Goal: Task Accomplishment & Management: Use online tool/utility

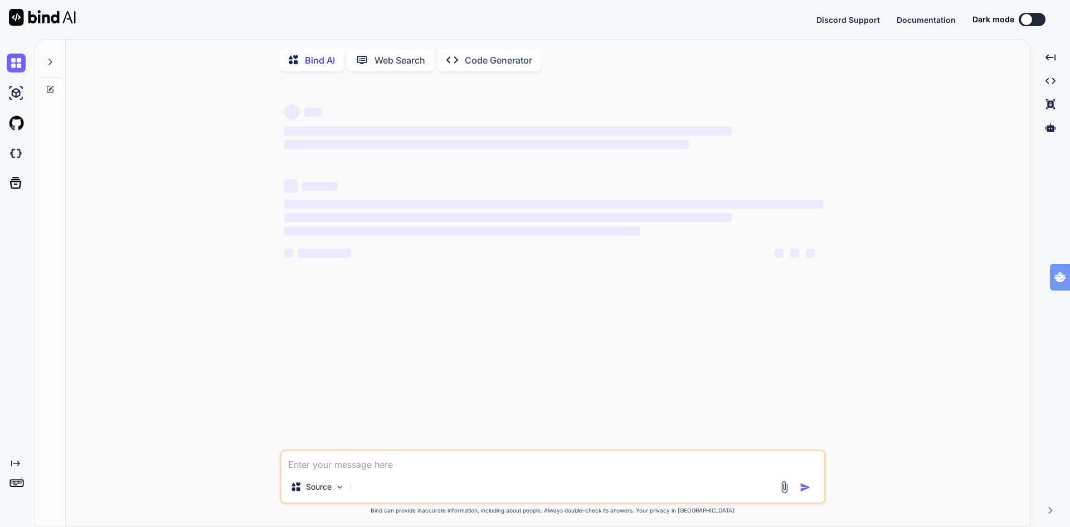
type textarea "x"
click at [18, 156] on img at bounding box center [16, 153] width 19 height 19
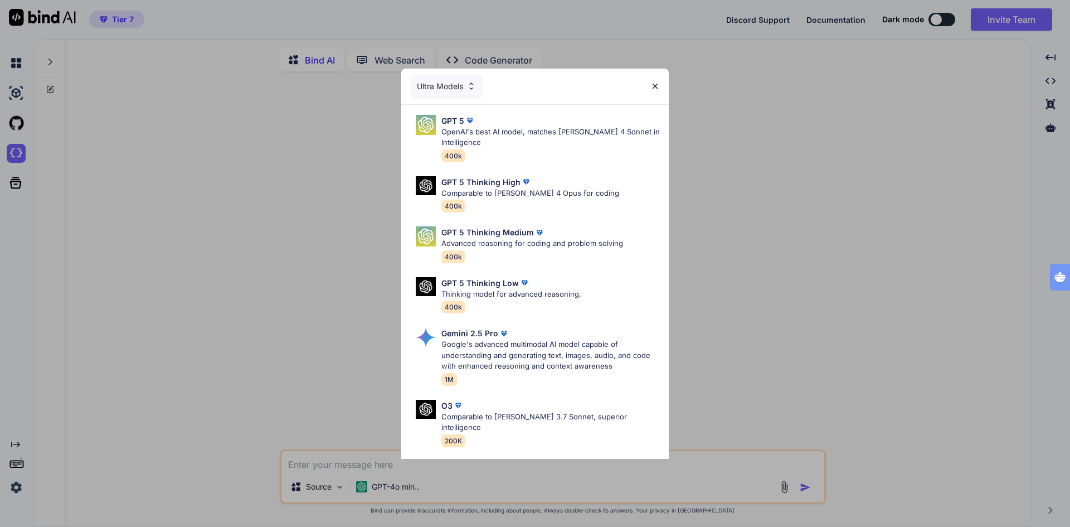
click at [656, 84] on img at bounding box center [654, 85] width 9 height 9
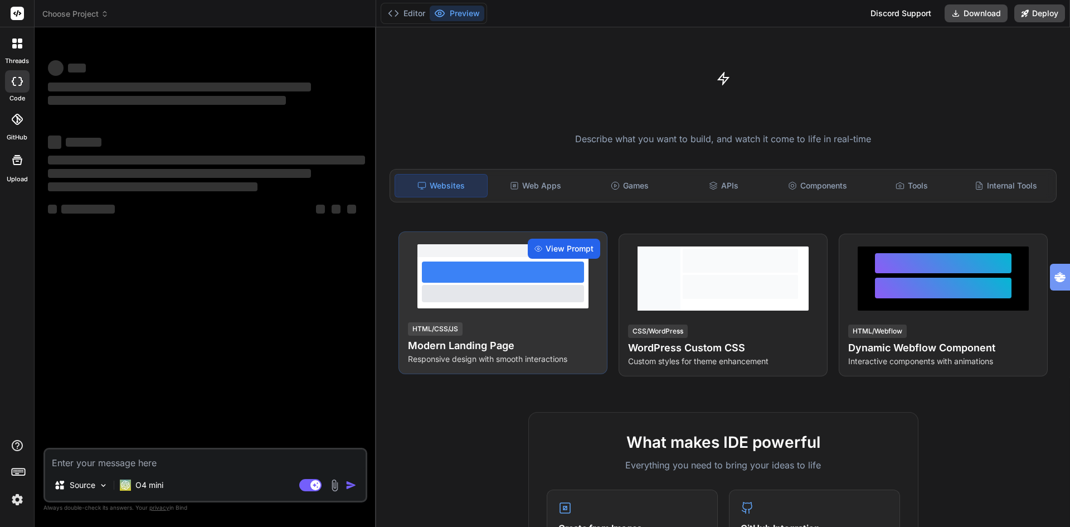
click at [560, 250] on span "View Prompt" at bounding box center [570, 248] width 48 height 11
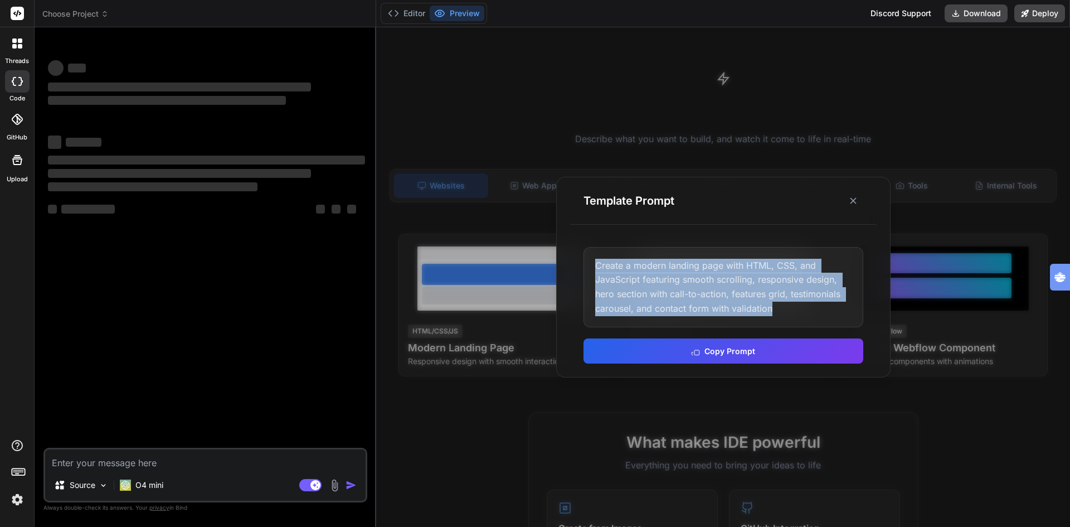
drag, startPoint x: 597, startPoint y: 264, endPoint x: 792, endPoint y: 309, distance: 199.8
click at [792, 309] on div "Create a modern landing page with HTML, CSS, and JavaScript featuring smooth sc…" at bounding box center [724, 287] width 280 height 80
click at [733, 347] on button "Copy Prompt" at bounding box center [724, 349] width 280 height 25
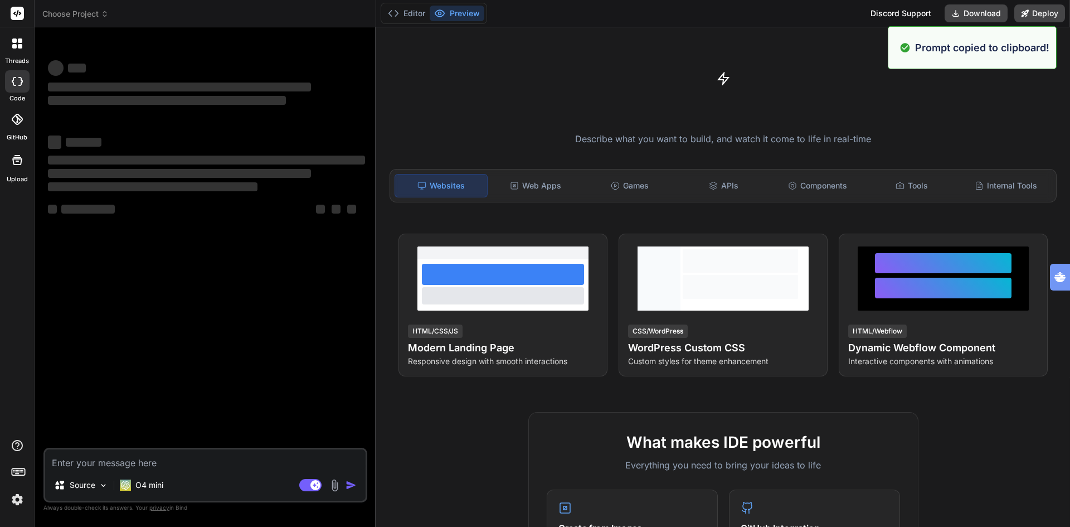
click at [93, 464] on textarea at bounding box center [205, 459] width 321 height 20
click at [69, 12] on span "Choose Project" at bounding box center [75, 13] width 66 height 11
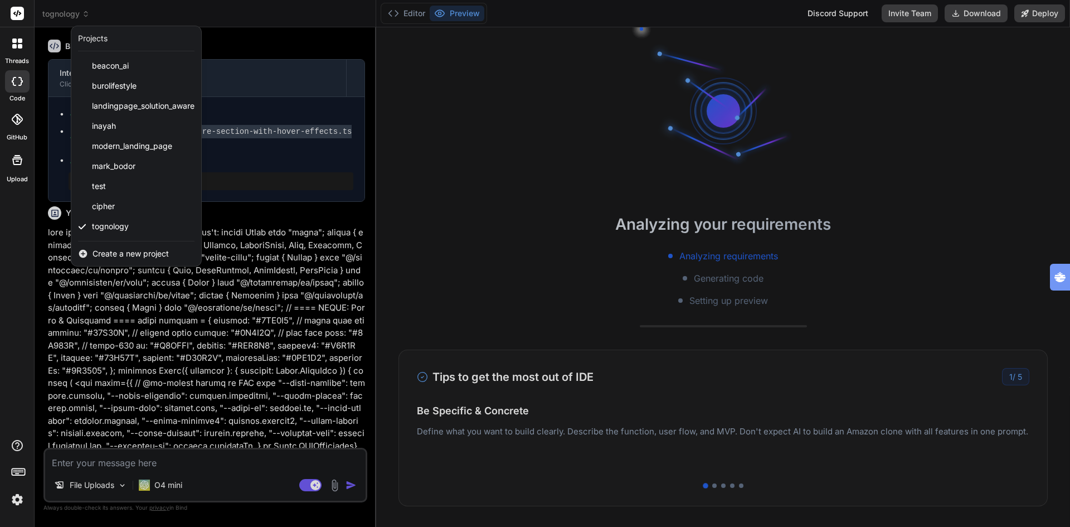
scroll to position [53, 0]
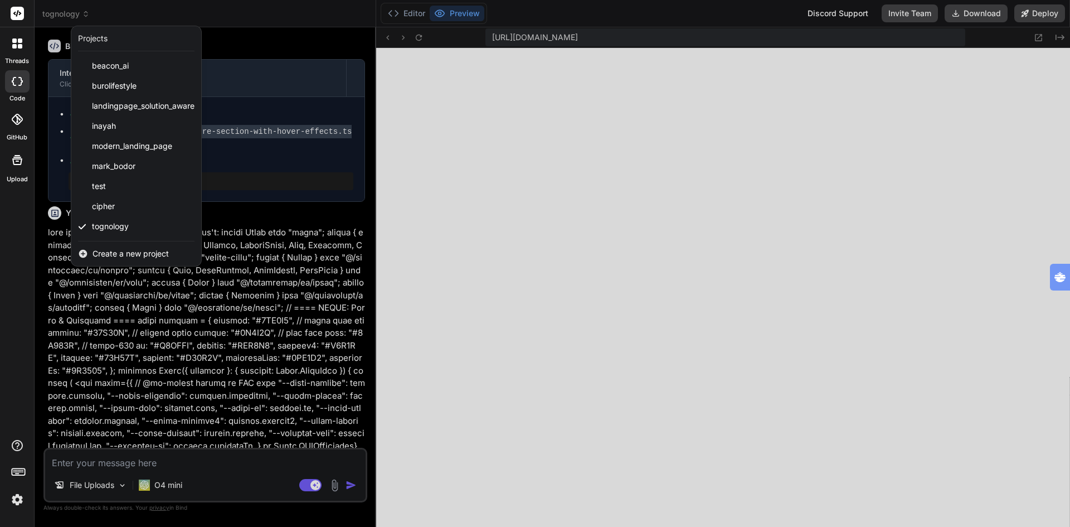
type textarea "x"
click at [721, 392] on div at bounding box center [535, 263] width 1070 height 527
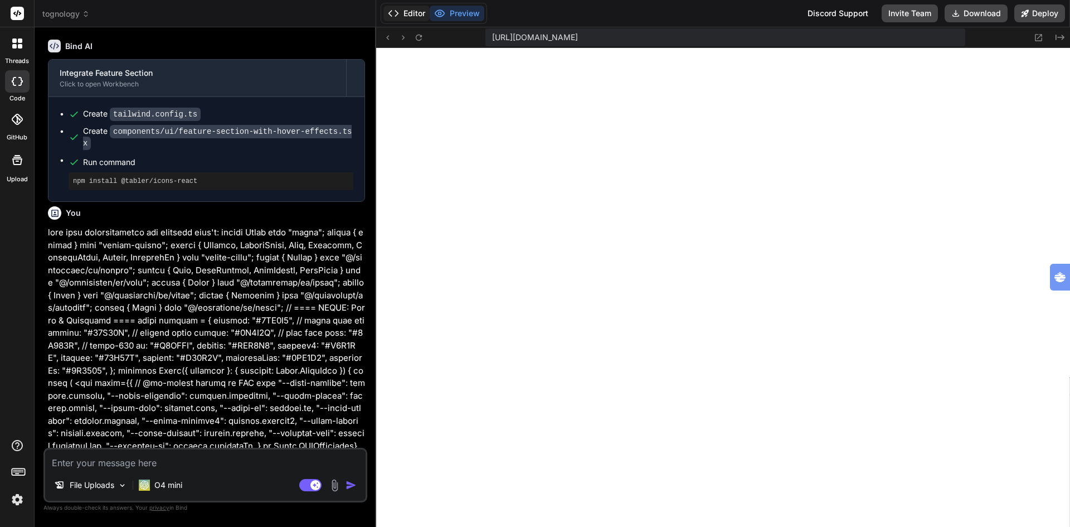
click at [404, 10] on button "Editor" at bounding box center [406, 14] width 46 height 16
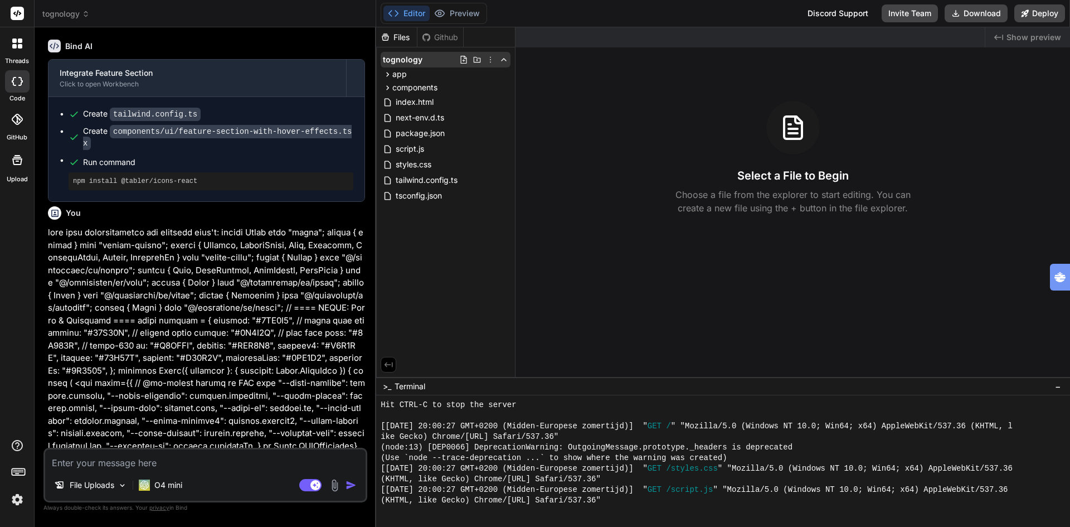
click at [489, 59] on icon at bounding box center [490, 59] width 9 height 9
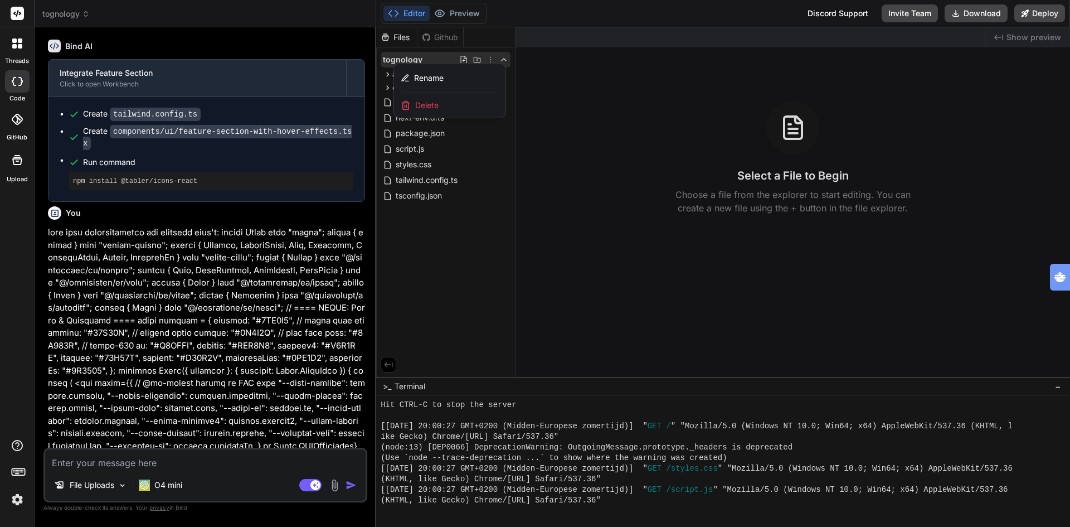
click at [421, 107] on span "Delete" at bounding box center [426, 105] width 23 height 11
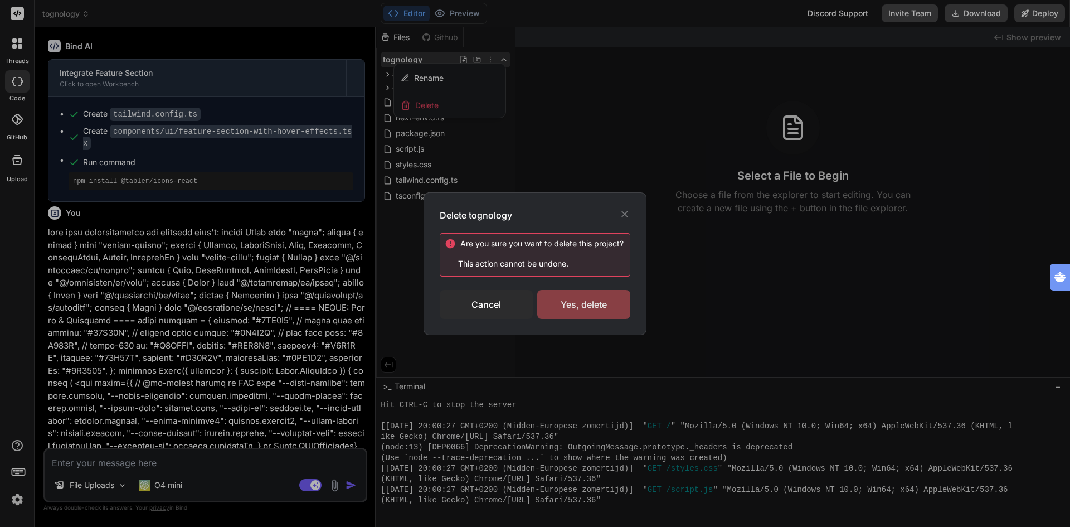
click at [584, 307] on div "Yes, delete" at bounding box center [583, 304] width 93 height 29
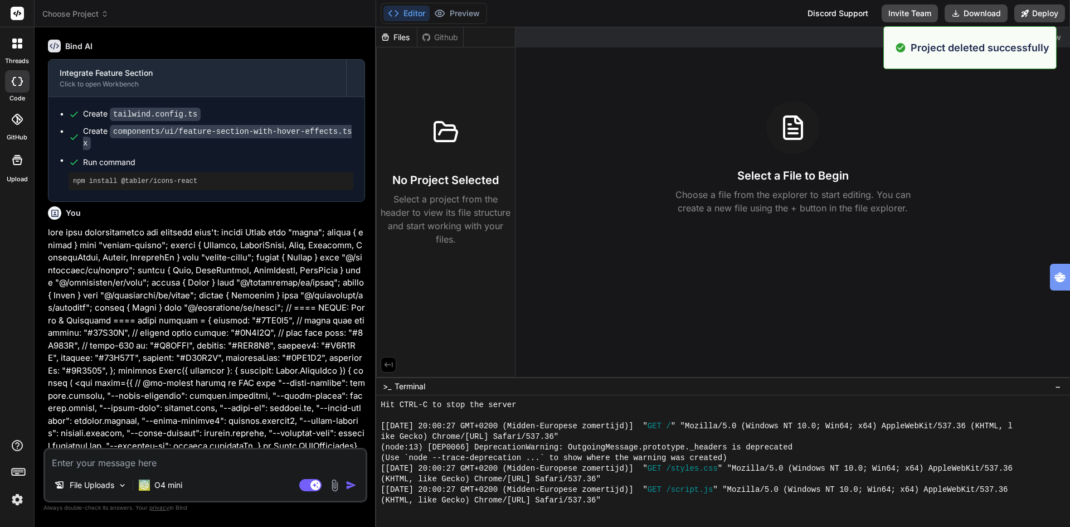
click at [80, 13] on span "Choose Project" at bounding box center [75, 13] width 66 height 11
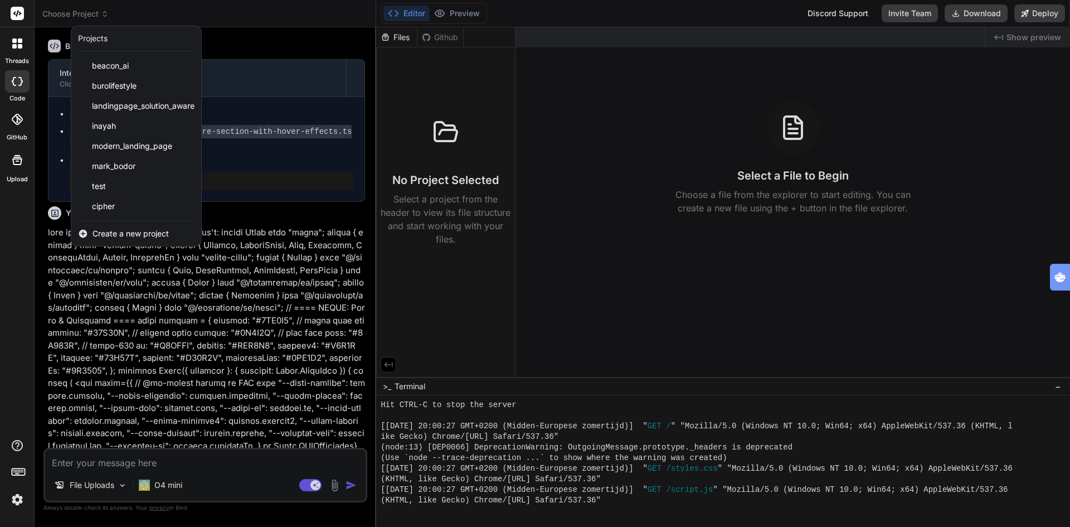
click at [133, 234] on span "Create a new project" at bounding box center [131, 233] width 76 height 11
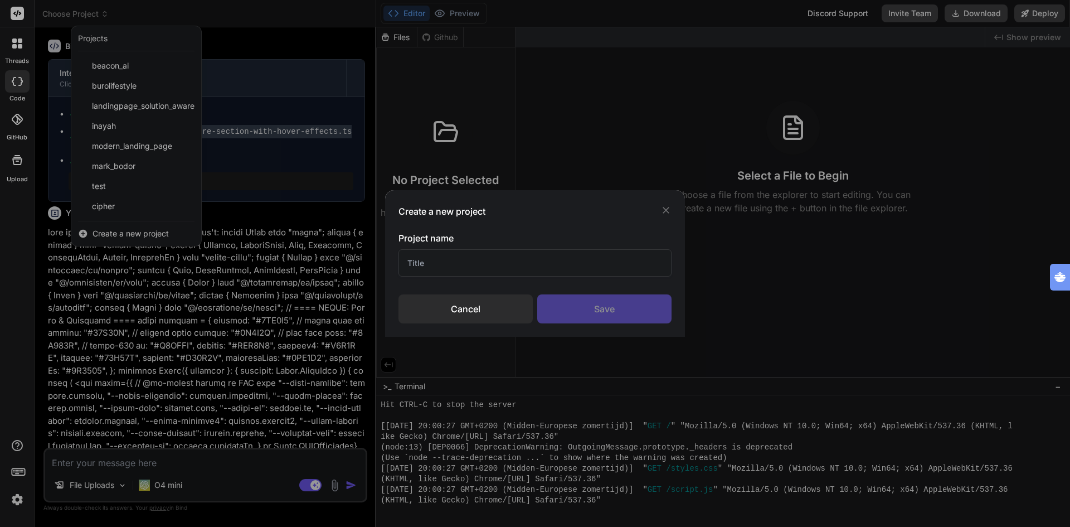
click at [445, 261] on input "text" at bounding box center [535, 262] width 273 height 27
type input "tognology"
click at [582, 305] on div "Save" at bounding box center [604, 308] width 134 height 29
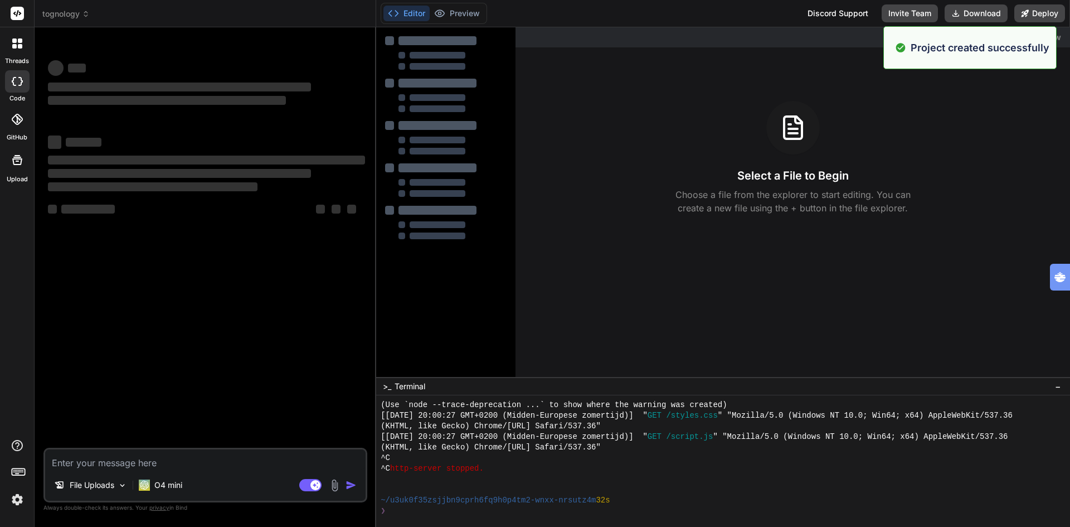
scroll to position [434, 0]
click at [167, 460] on textarea at bounding box center [205, 459] width 321 height 20
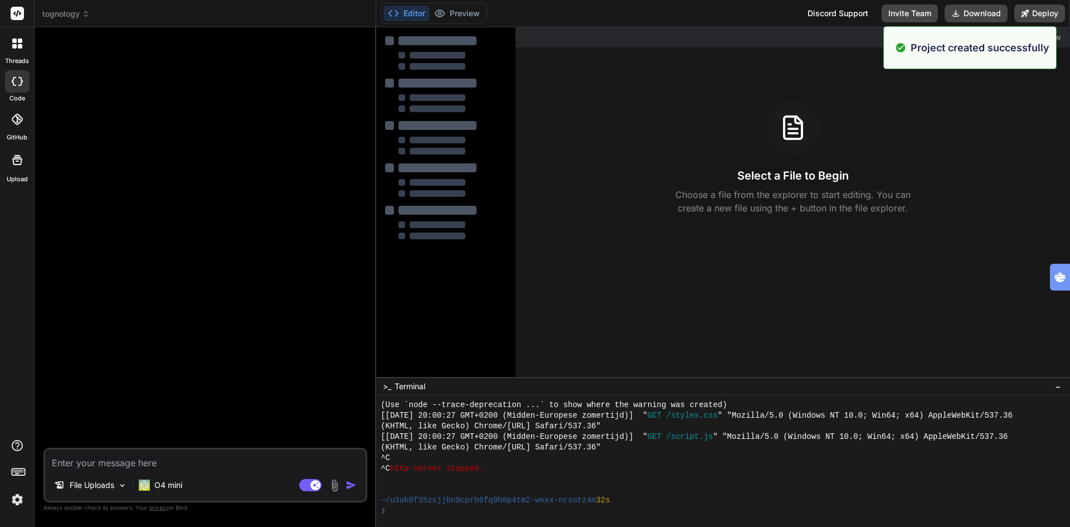
type textarea "x"
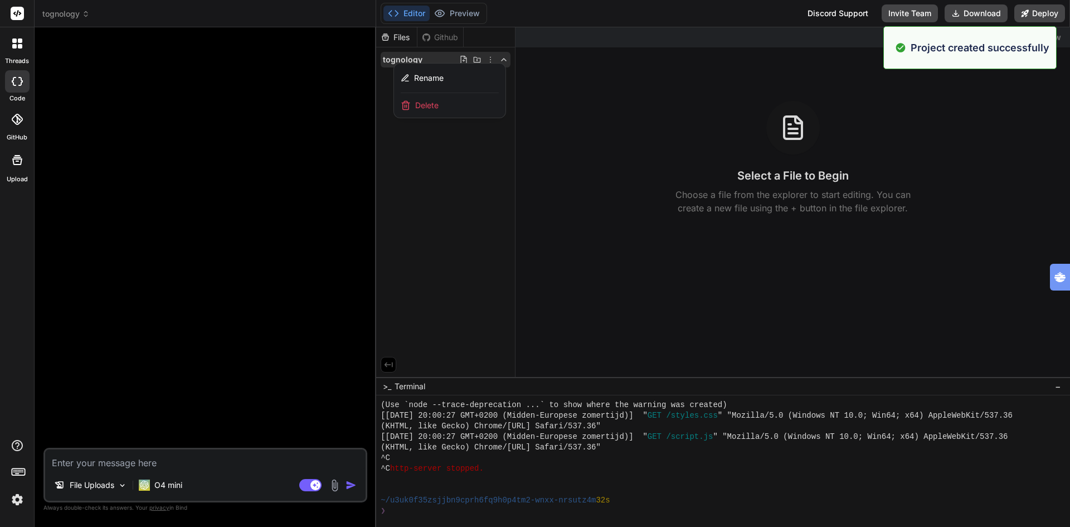
paste textarea "Create a modern landing page with HTML, CSS, and JavaScript featuring smooth sc…"
type textarea "Create a modern landing page with HTML, CSS, and JavaScript featuring smooth sc…"
type textarea "x"
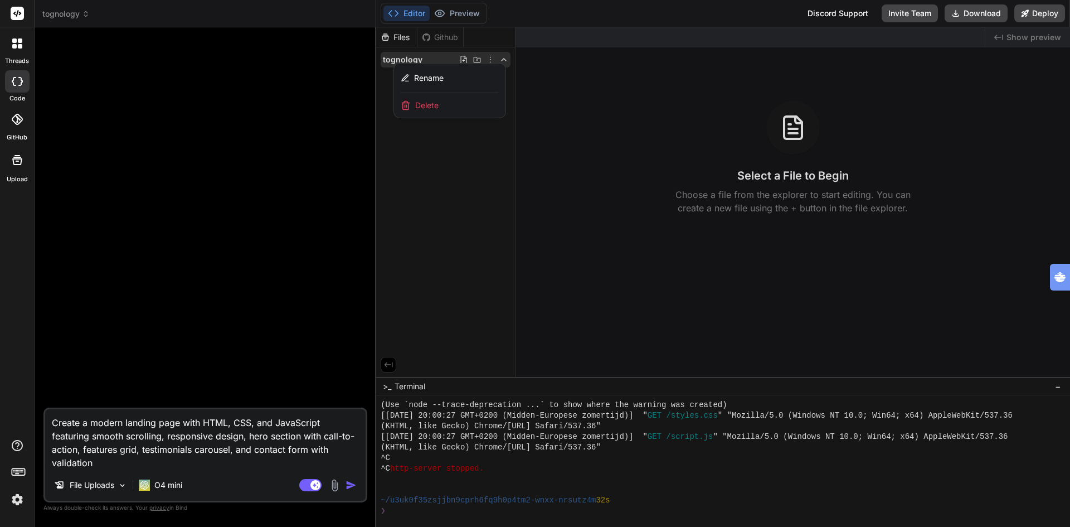
type textarea "Create a modern landing page with HTML, CSS, and JavaScript featuring smooth sc…"
type textarea "x"
type textarea "Create a modern landing page with HTML, CSS, and JavaScript featuring smooth sc…"
type textarea "x"
type textarea "Create a modern landing page with HTML, CSS, and JavaScript featuring smooth sc…"
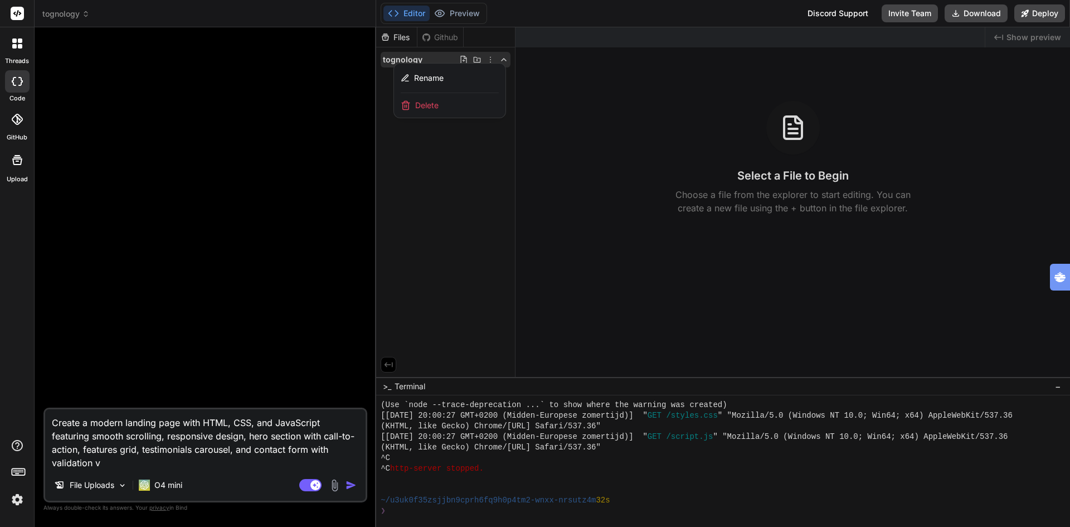
type textarea "x"
type textarea "Create a modern landing page with HTML, CSS, and JavaScript featuring smooth sc…"
type textarea "x"
type textarea "Create a modern landing page with HTML, CSS, and JavaScript featuring smooth sc…"
type textarea "x"
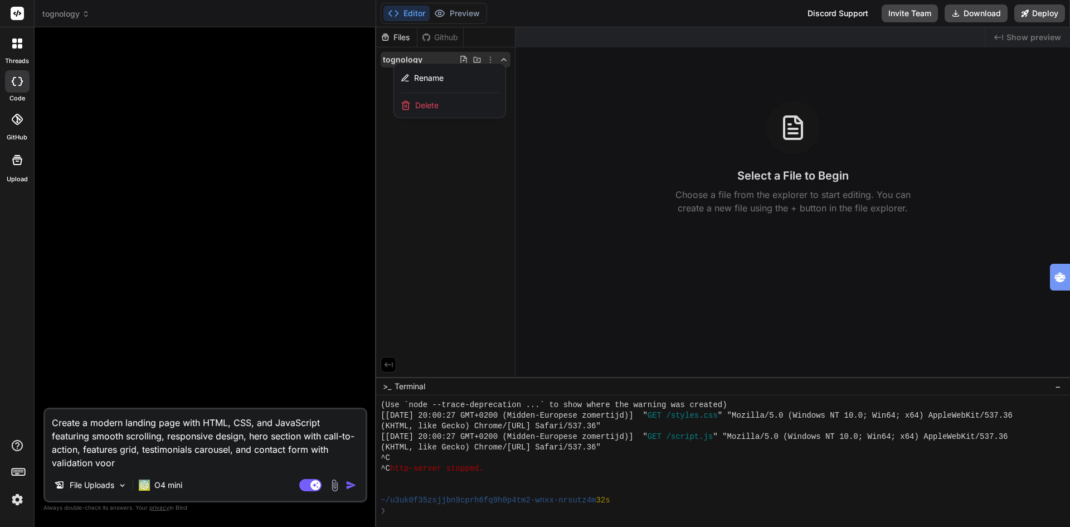
type textarea "Create a modern landing page with HTML, CSS, and JavaScript featuring smooth sc…"
type textarea "x"
type textarea "Create a modern landing page with HTML, CSS, and JavaScript featuring smooth sc…"
type textarea "x"
type textarea "Create a modern landing page with HTML, CSS, and JavaScript featuring smooth sc…"
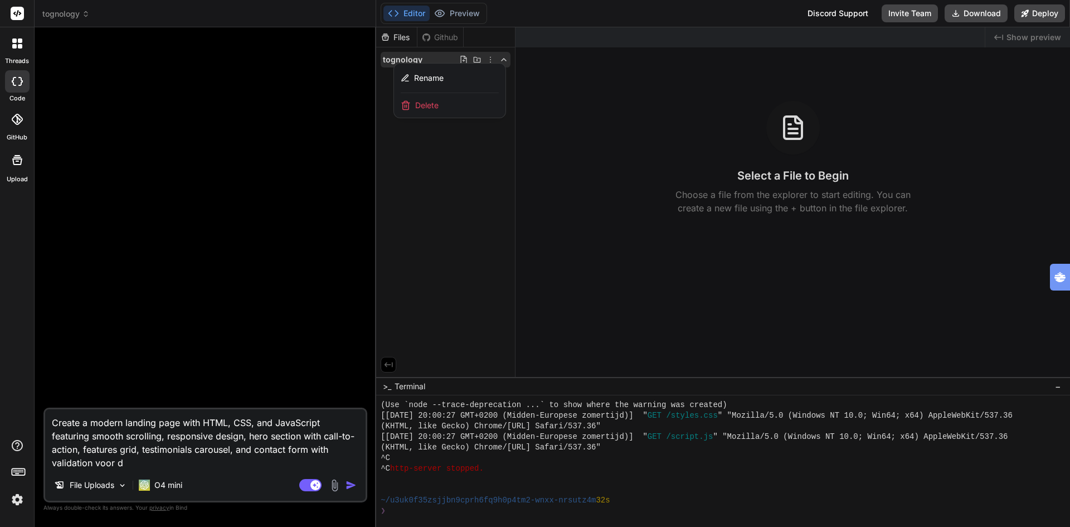
type textarea "x"
type textarea "Create a modern landing page with HTML, CSS, and JavaScript featuring smooth sc…"
type textarea "x"
type textarea "Create a modern landing page with HTML, CSS, and JavaScript featuring smooth sc…"
type textarea "x"
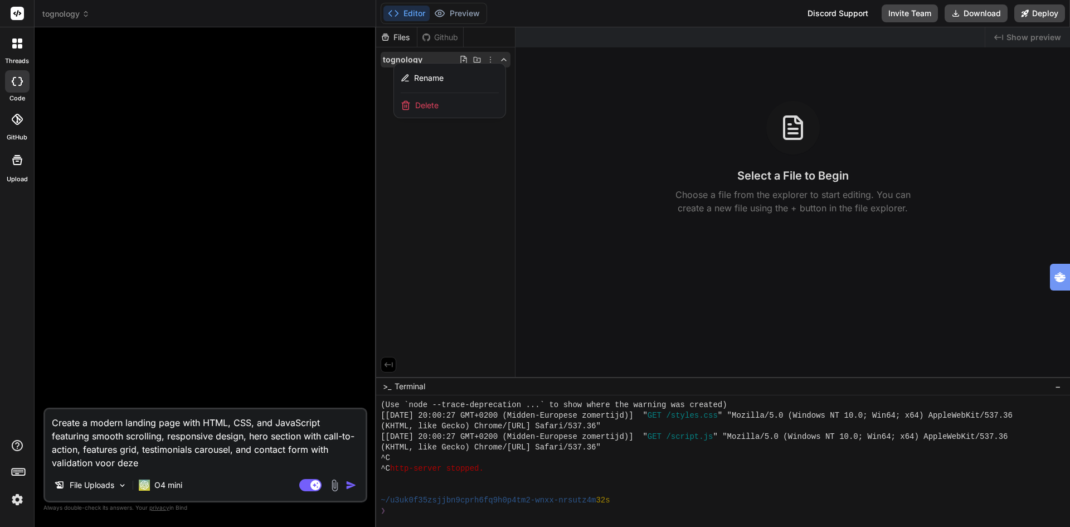
type textarea "Create a modern landing page with HTML, CSS, and JavaScript featuring smooth sc…"
type textarea "x"
type textarea "Create a modern landing page with HTML, CSS, and JavaScript featuring smooth sc…"
type textarea "x"
type textarea "Create a modern landing page with HTML, CSS, and JavaScript featuring smooth sc…"
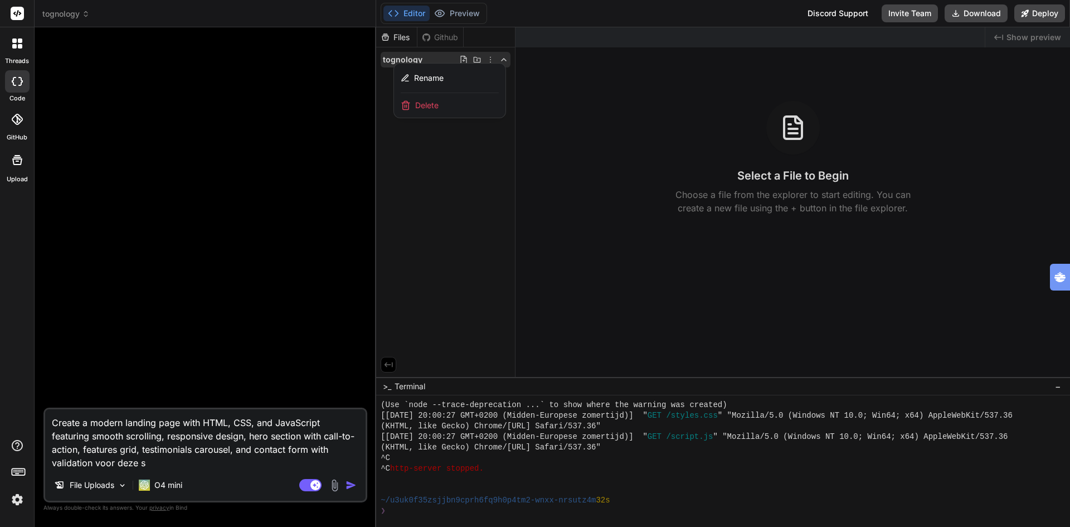
type textarea "x"
type textarea "Create a modern landing page with HTML, CSS, and JavaScript featuring smooth sc…"
type textarea "x"
type textarea "Create a modern landing page with HTML, CSS, and JavaScript featuring smooth sc…"
type textarea "x"
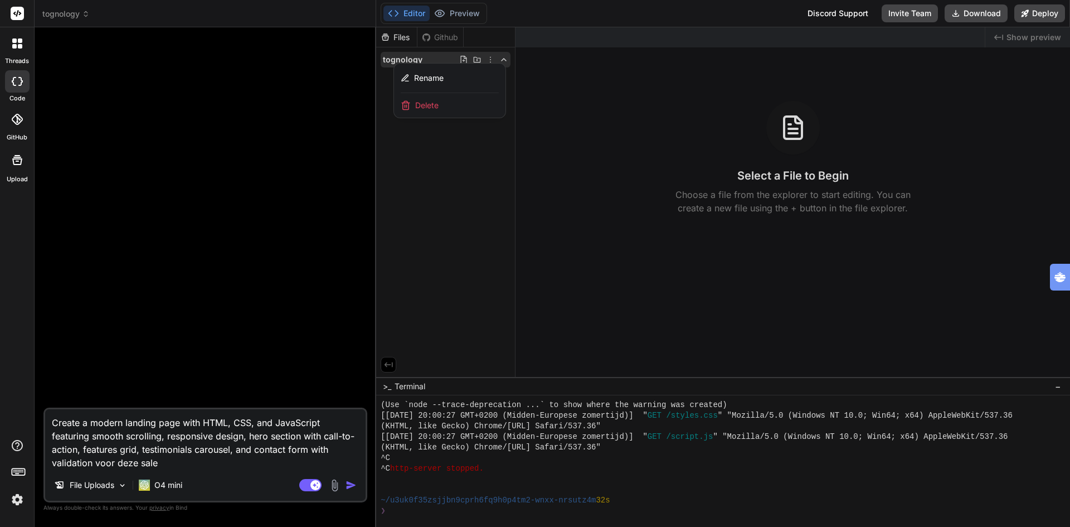
type textarea "Create a modern landing page with HTML, CSS, and JavaScript featuring smooth sc…"
type textarea "x"
type textarea "Create a modern landing page with HTML, CSS, and JavaScript featuring smooth sc…"
type textarea "x"
type textarea "Create a modern landing page with HTML, CSS, and JavaScript featuring smooth sc…"
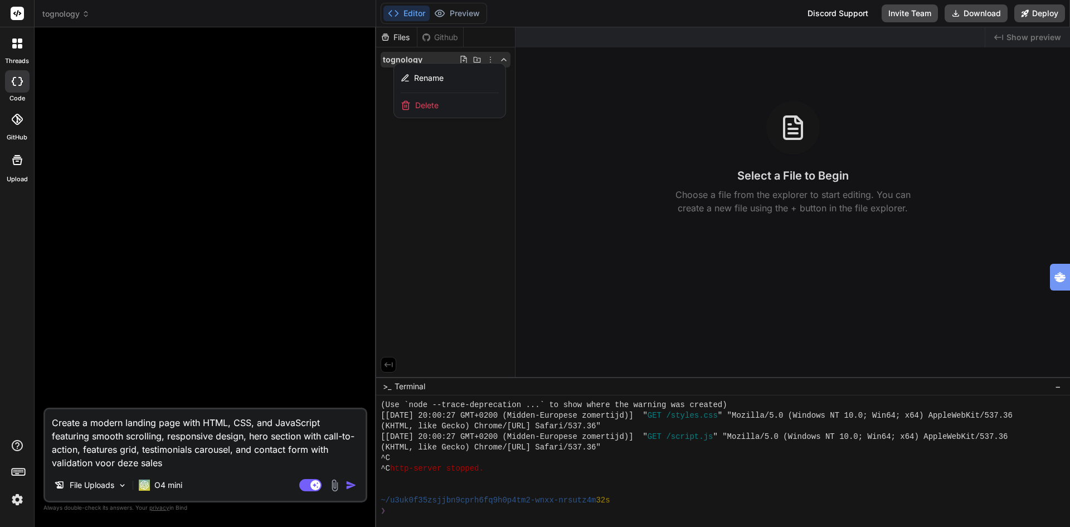
type textarea "x"
type textarea "Create a modern landing page with HTML, CSS, and JavaScript featuring smooth sc…"
type textarea "x"
type textarea "Create a modern landing page with HTML, CSS, and JavaScript featuring smooth sc…"
type textarea "x"
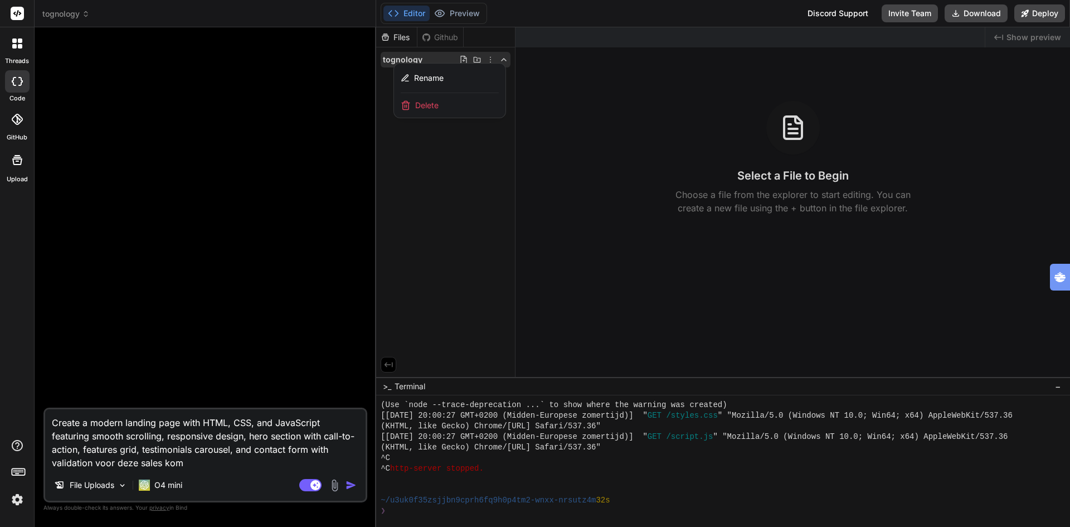
type textarea "Create a modern landing page with HTML, CSS, and JavaScript featuring smooth sc…"
type textarea "x"
type textarea "Create a modern landing page with HTML, CSS, and JavaScript featuring smooth sc…"
type textarea "x"
type textarea "Create a modern landing page with HTML, CSS, and JavaScript featuring smooth sc…"
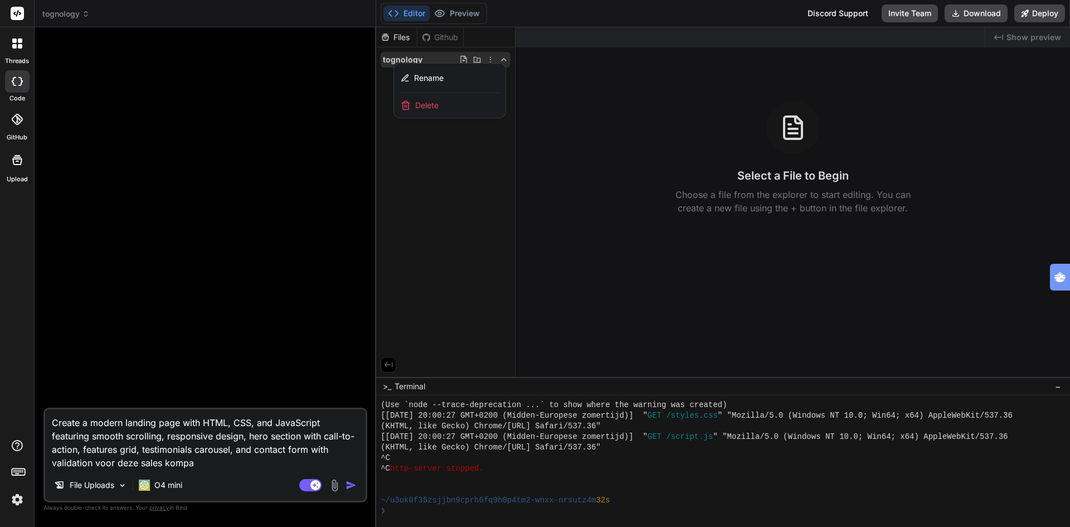
type textarea "x"
type textarea "Create a modern landing page with HTML, CSS, and JavaScript featuring smooth sc…"
type textarea "x"
type textarea "Create a modern landing page with HTML, CSS, and JavaScript featuring smooth sc…"
type textarea "x"
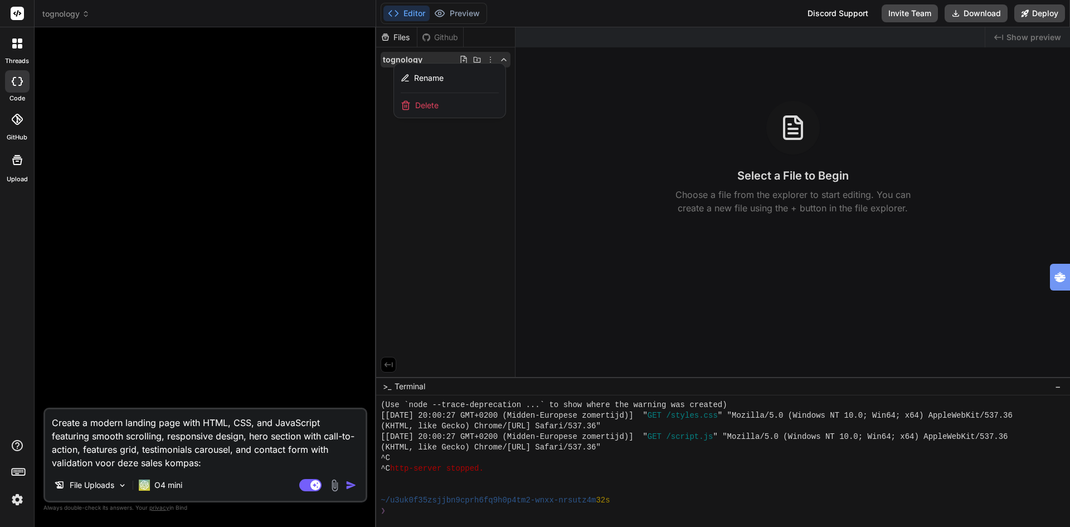
type textarea "Create a modern landing page with HTML, CSS, and JavaScript featuring smooth sc…"
type textarea "x"
paste textarea "🧭 Lo ipsu dol sit ametco adipisc eli Sed: D-e-t-i-u Labo etd Magn Aliquae Admi …"
type textarea "Loremi d sitame consect adip elit SEDD, EIU, tem InciDidunt utlaboree dolore ma…"
type textarea "x"
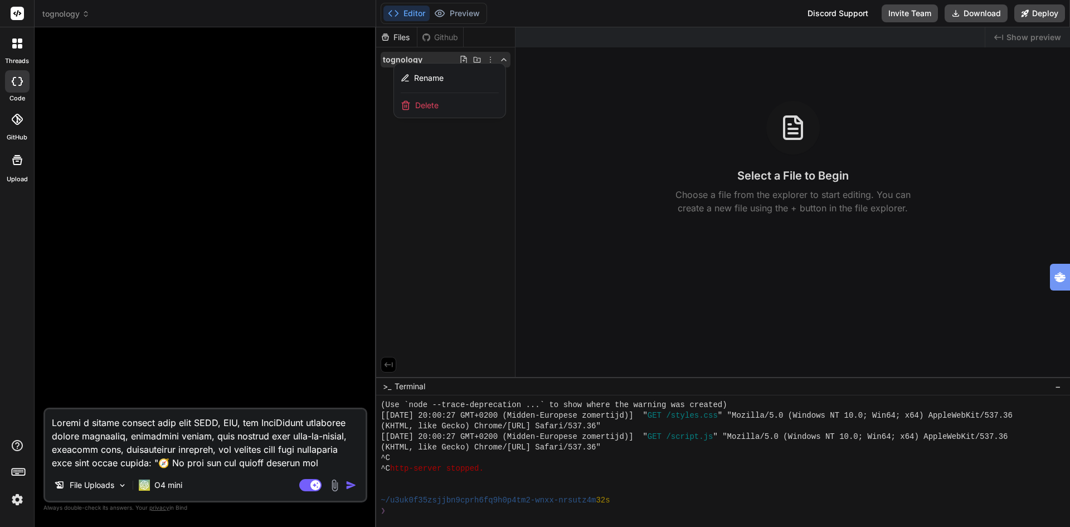
scroll to position [1727, 0]
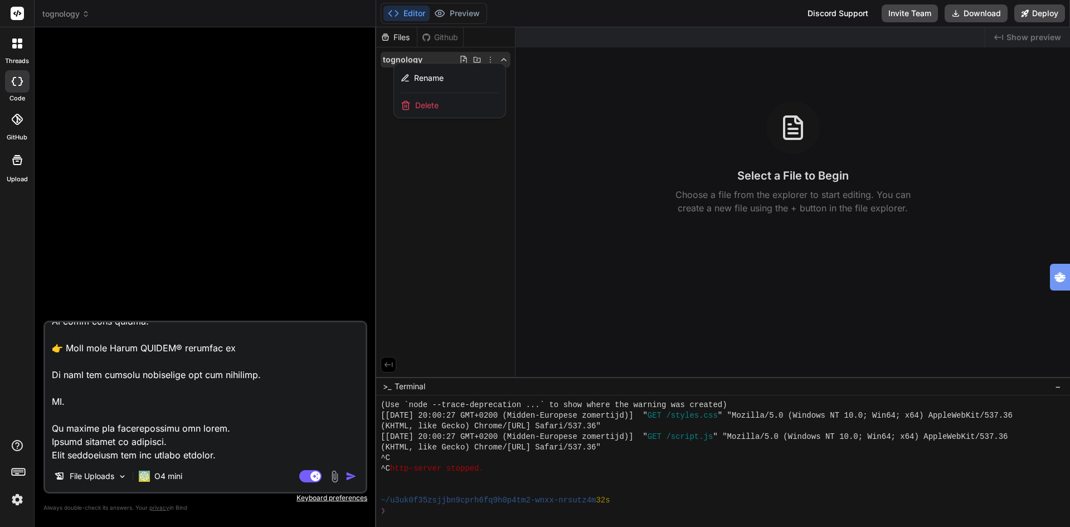
type textarea "Loremi d sitame consect adip elit SEDD, EIU, tem InciDidunt utlaboree dolore ma…"
type textarea "x"
type textarea "Loremi d sitame consect adip elit SEDD, EIU, tem InciDidunt utlaboree dolore ma…"
click at [352, 476] on img "button" at bounding box center [351, 475] width 11 height 11
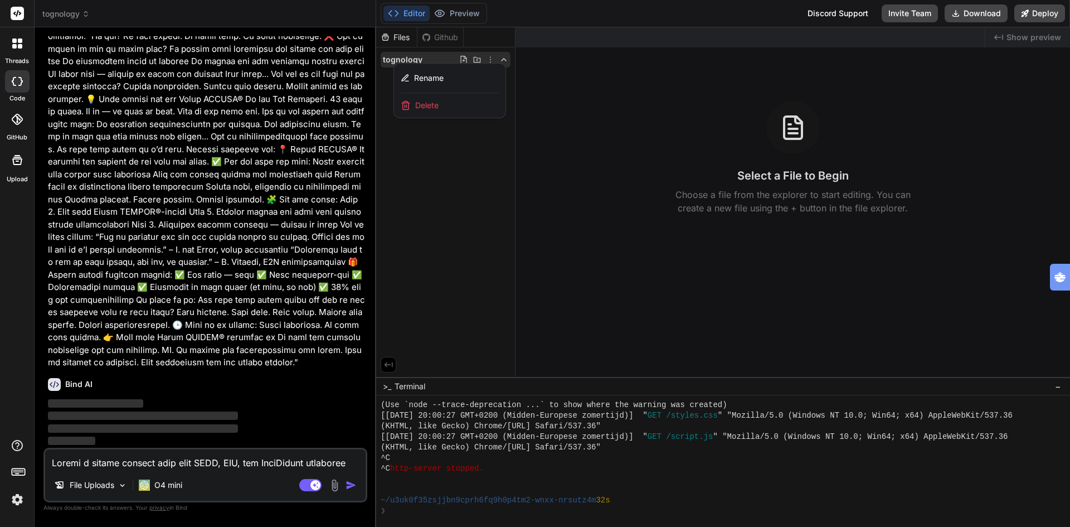
scroll to position [0, 0]
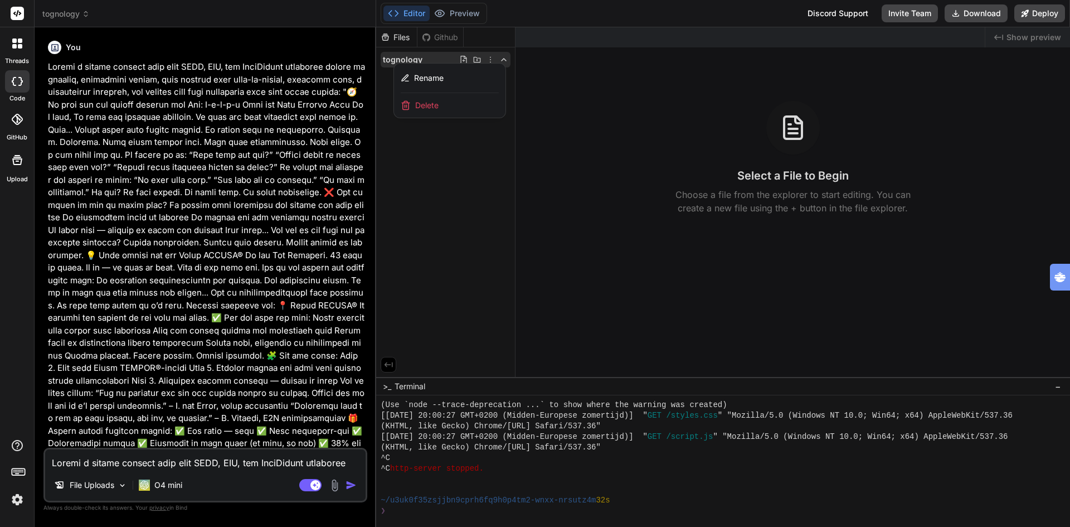
type textarea "x"
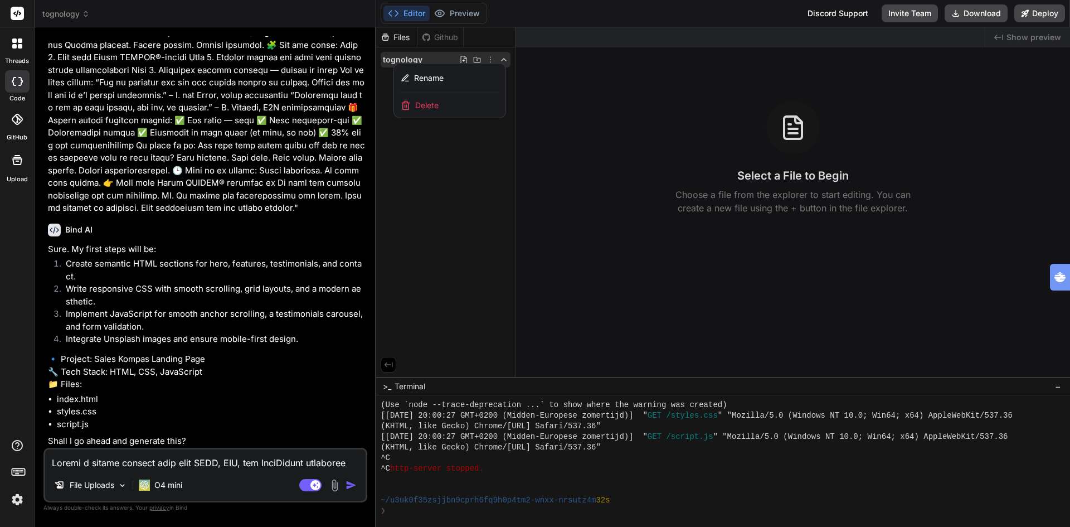
scroll to position [338, 0]
click at [97, 470] on div "File Uploads O4 mini Agent Mode. When this toggle is activated, AI automaticall…" at bounding box center [205, 475] width 324 height 55
click at [89, 464] on textarea at bounding box center [205, 459] width 321 height 20
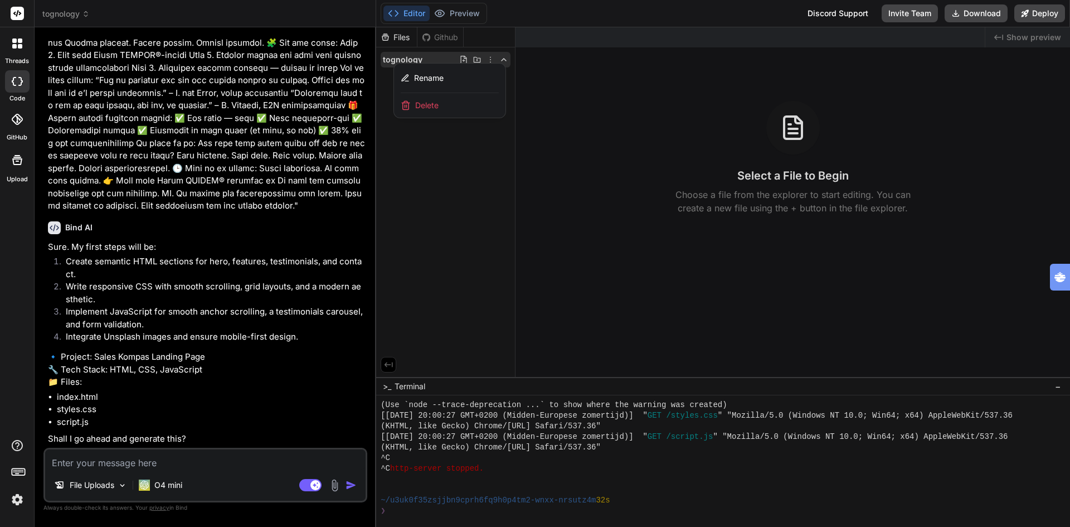
type textarea "y"
type textarea "x"
type textarea "ye"
type textarea "x"
type textarea "yes"
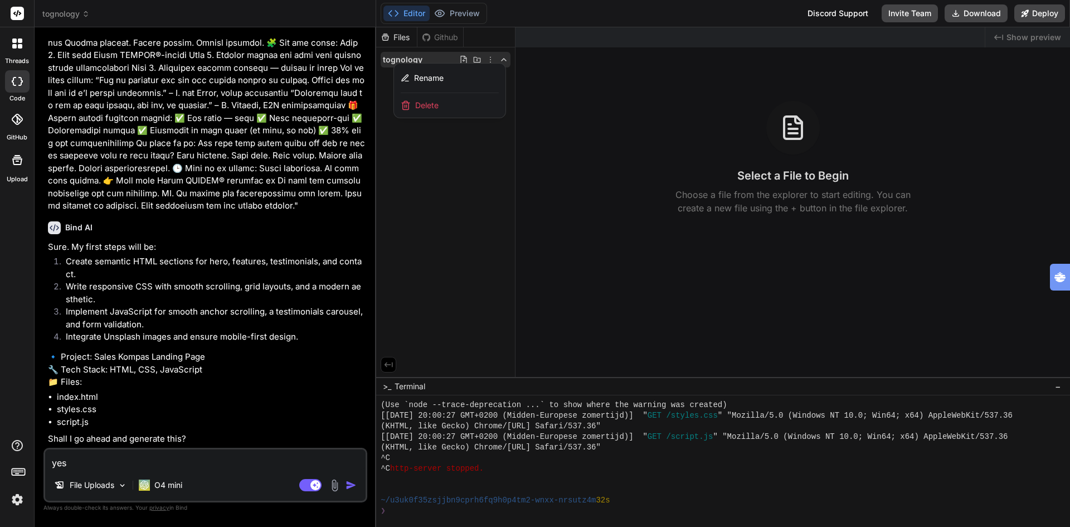
type textarea "x"
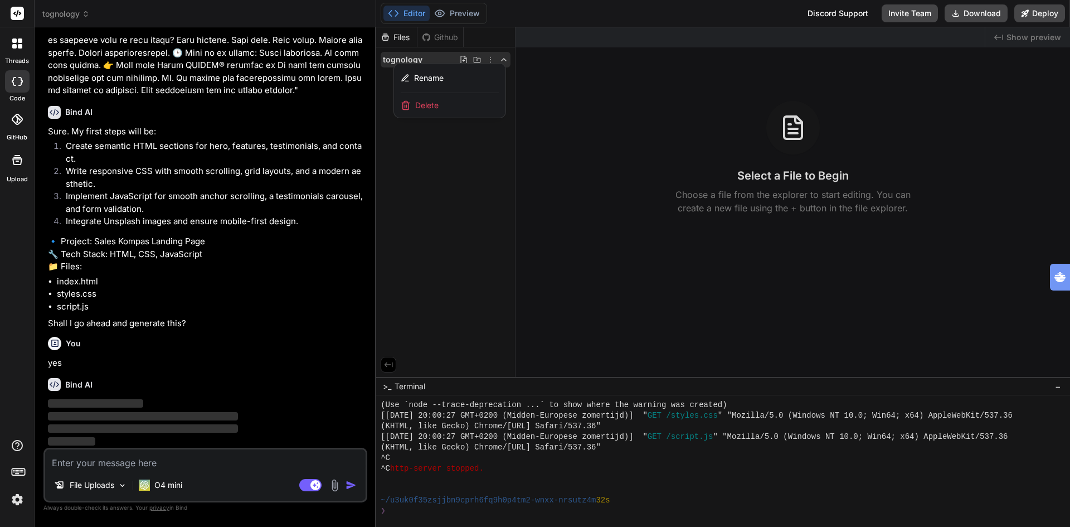
scroll to position [453, 0]
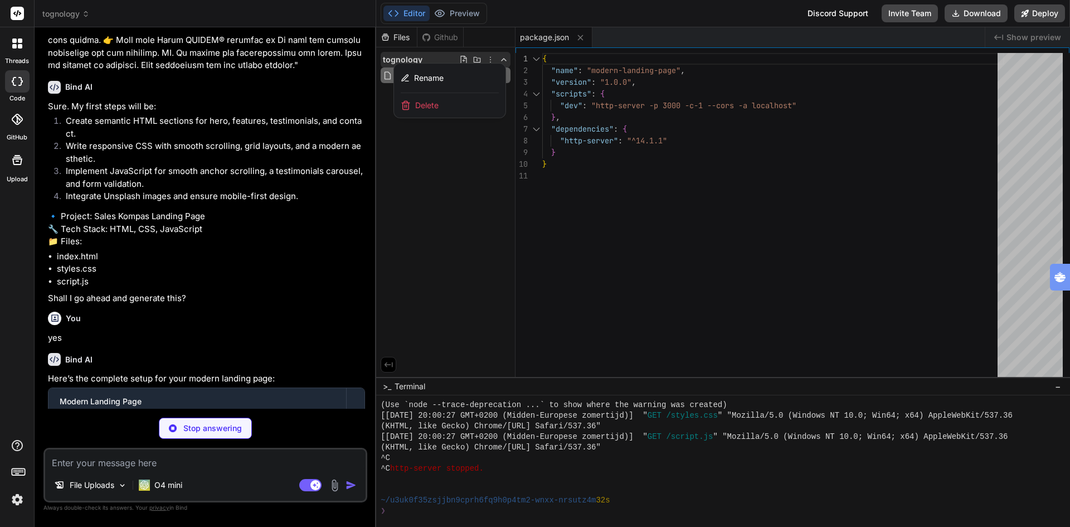
type textarea "x"
type textarea "</body> </html>"
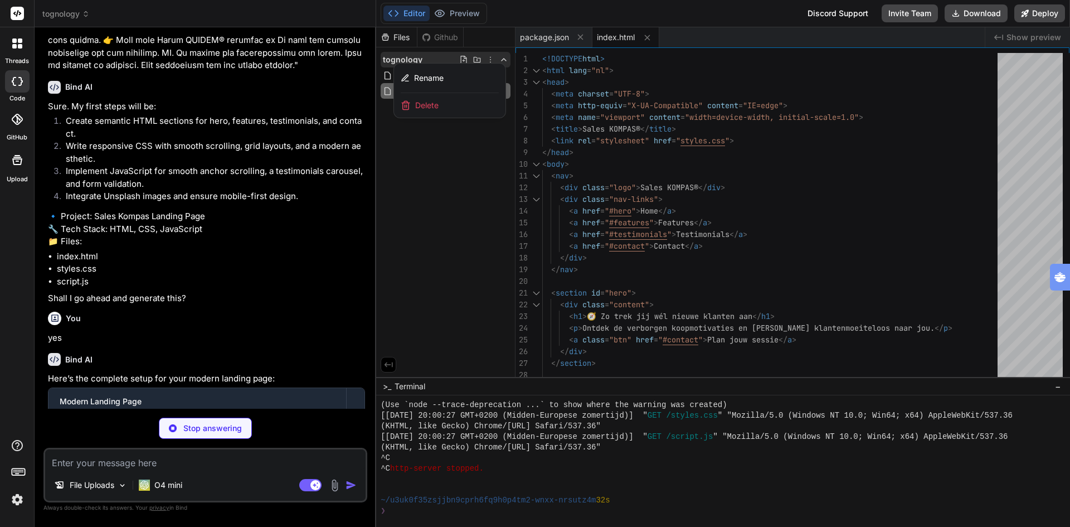
type textarea "x"
type textarea "/* Responsive */ @media (max-width: 600px) { #hero h1 { font-size: 2rem; } nav …"
type textarea "x"
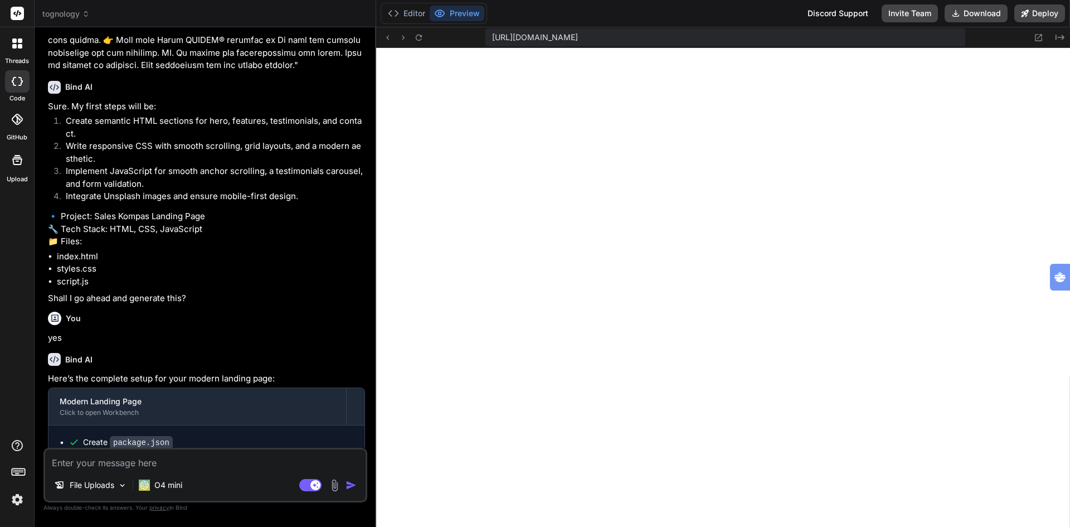
type textarea "x"
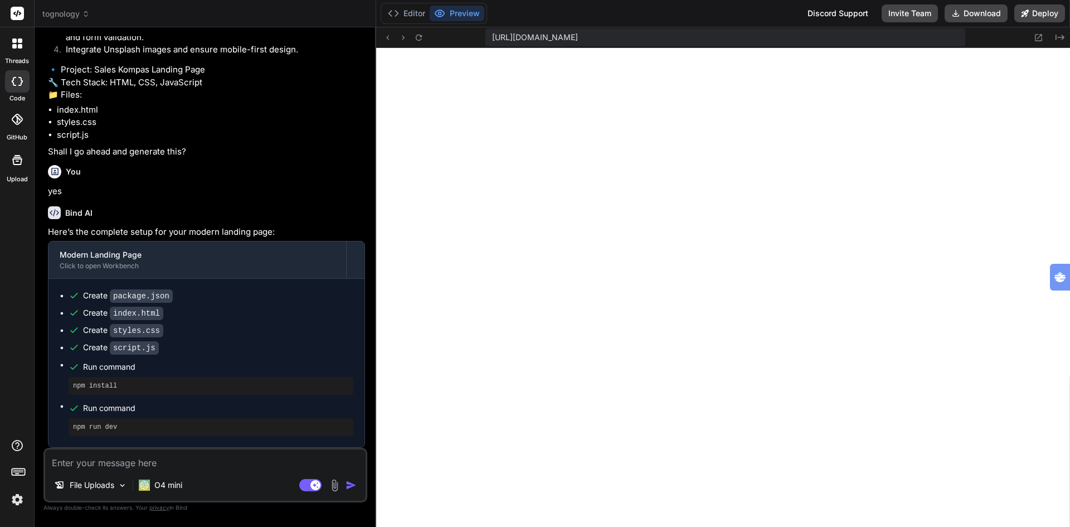
scroll to position [625, 0]
click at [152, 460] on textarea at bounding box center [205, 459] width 321 height 20
type textarea "w"
type textarea "x"
type textarea "we"
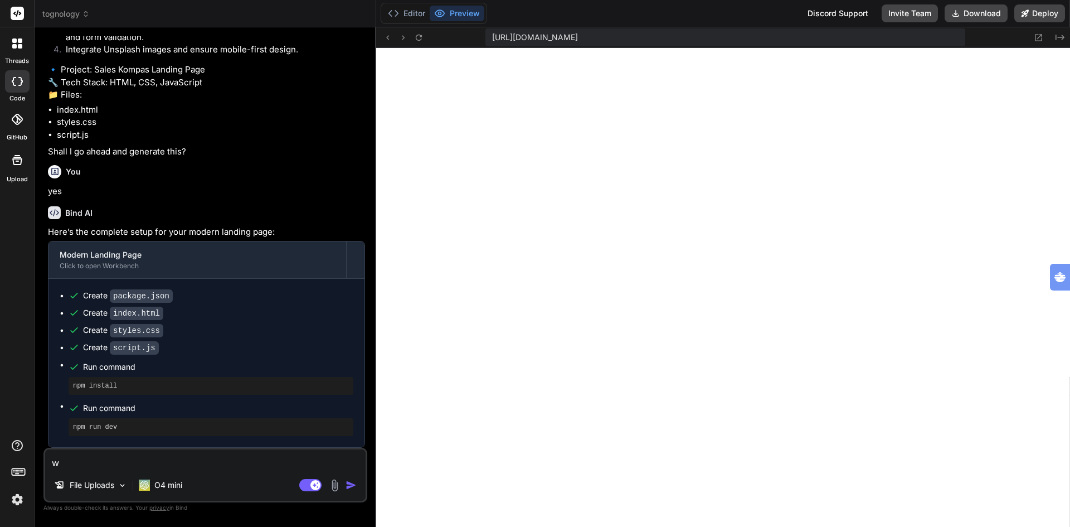
type textarea "x"
type textarea "w"
type textarea "x"
type textarea "v"
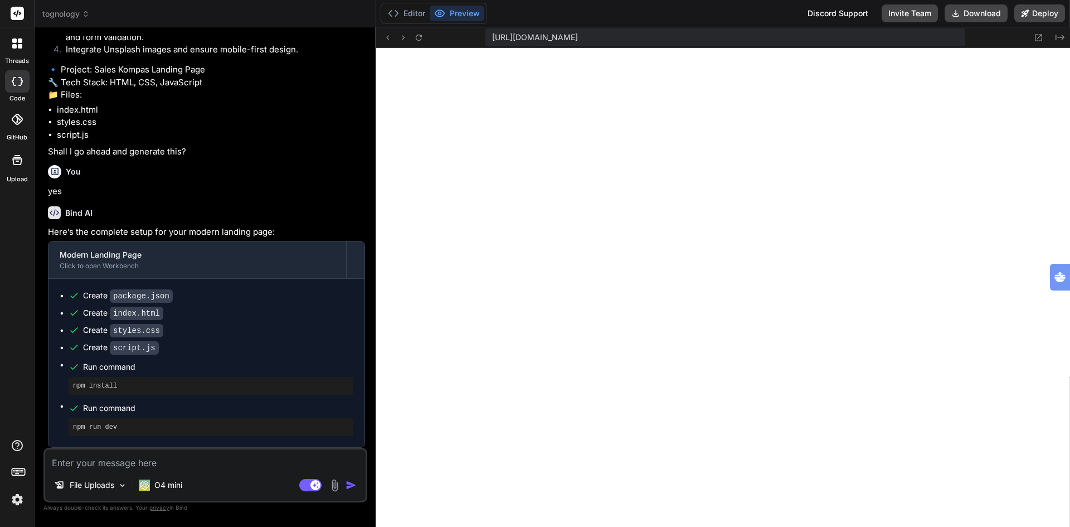
type textarea "x"
type textarea "ve"
type textarea "x"
type textarea "ver"
type textarea "x"
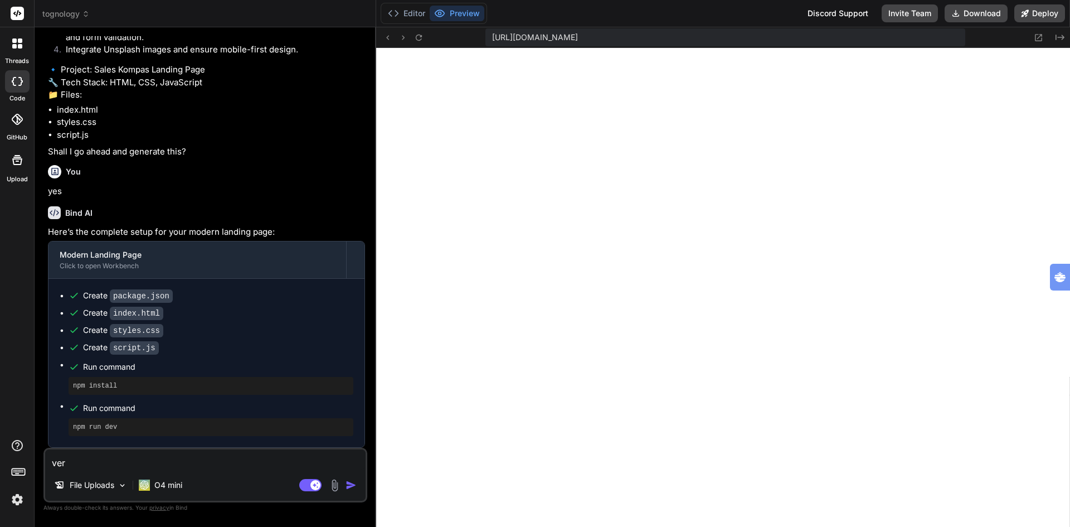
type textarea "verw"
type textarea "x"
type textarea "verwe"
type textarea "x"
type textarea "verwer"
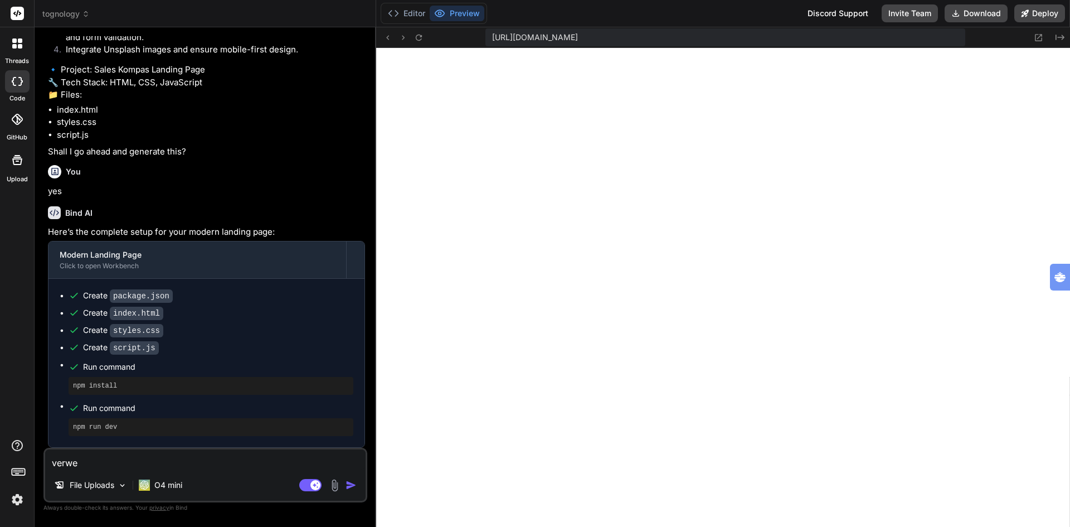
type textarea "x"
type textarea "verwerk"
type textarea "x"
type textarea "verwerk"
type textarea "x"
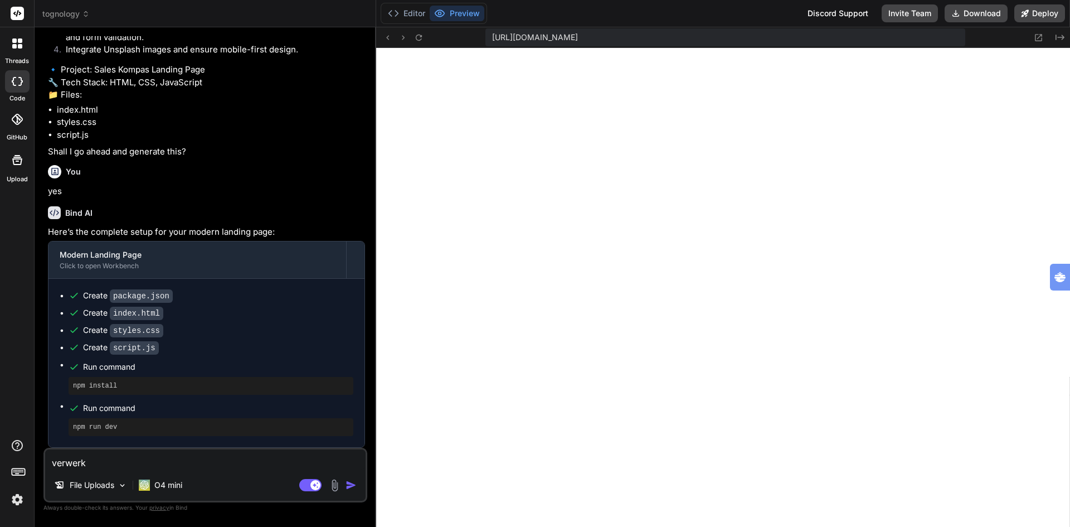
type textarea "verwerk d"
type textarea "x"
type textarea "verwerk d"
type textarea "x"
type textarea "verwerk d"
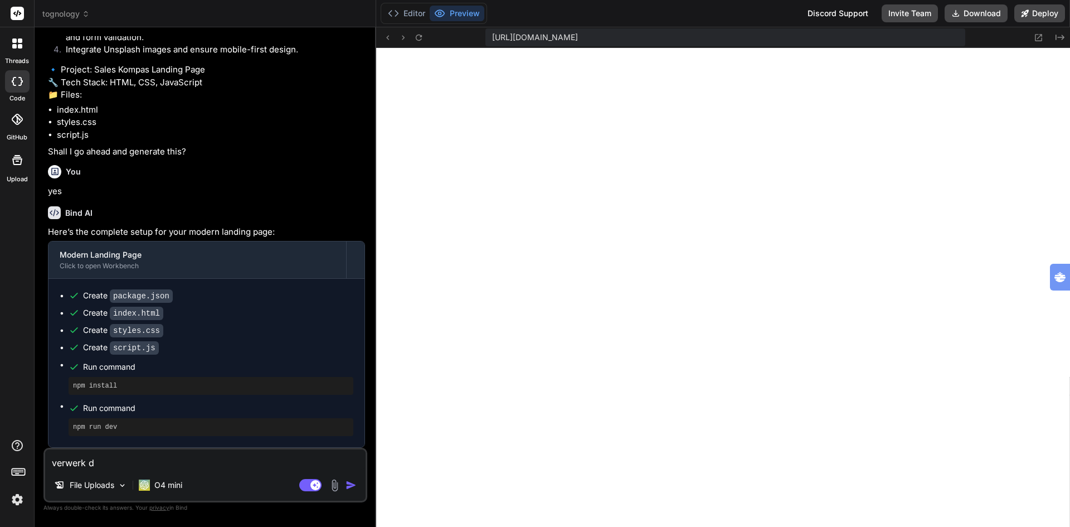
type textarea "x"
type textarea "verwerk de"
type textarea "x"
type textarea "verwerk de"
type textarea "x"
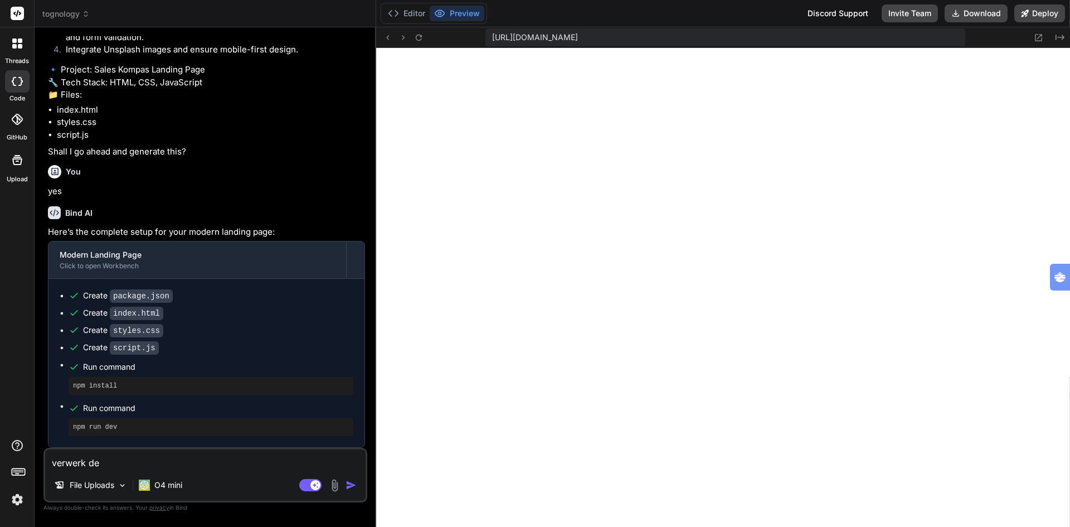
type textarea "verwerk de h"
type textarea "x"
type textarea "verwerk de he"
type textarea "x"
type textarea "verwerk de hel"
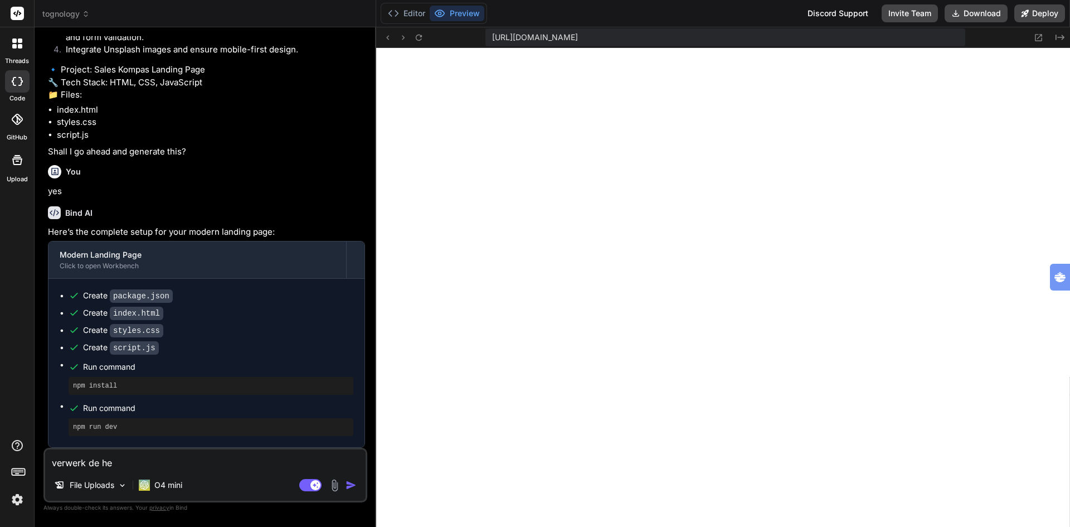
type textarea "x"
type textarea "verwerk de hele"
type textarea "x"
type textarea "verwerk de hele"
type textarea "x"
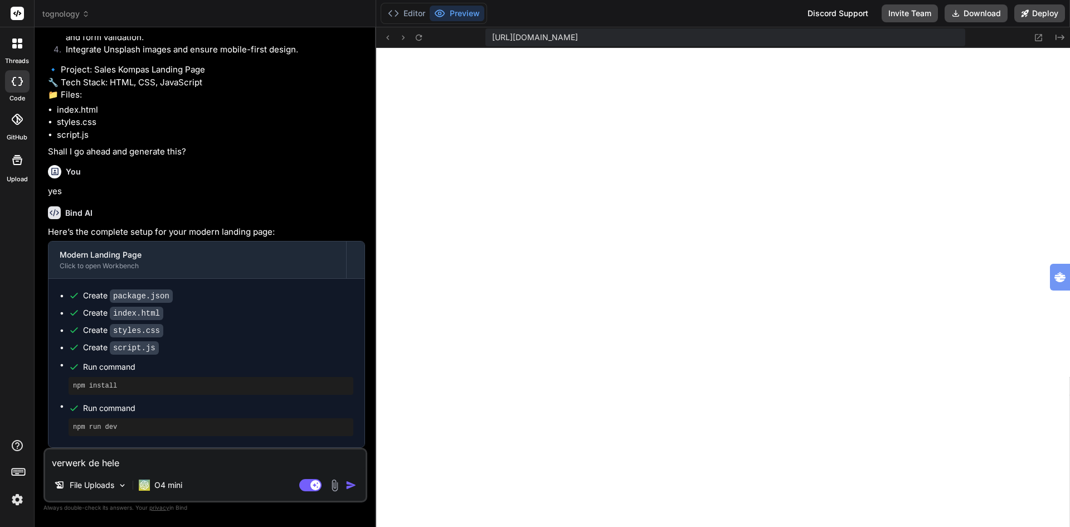
type textarea "verwerk de hele c"
type textarea "x"
type textarea "verwerk de hele co"
type textarea "x"
type textarea "verwerk de hele cop"
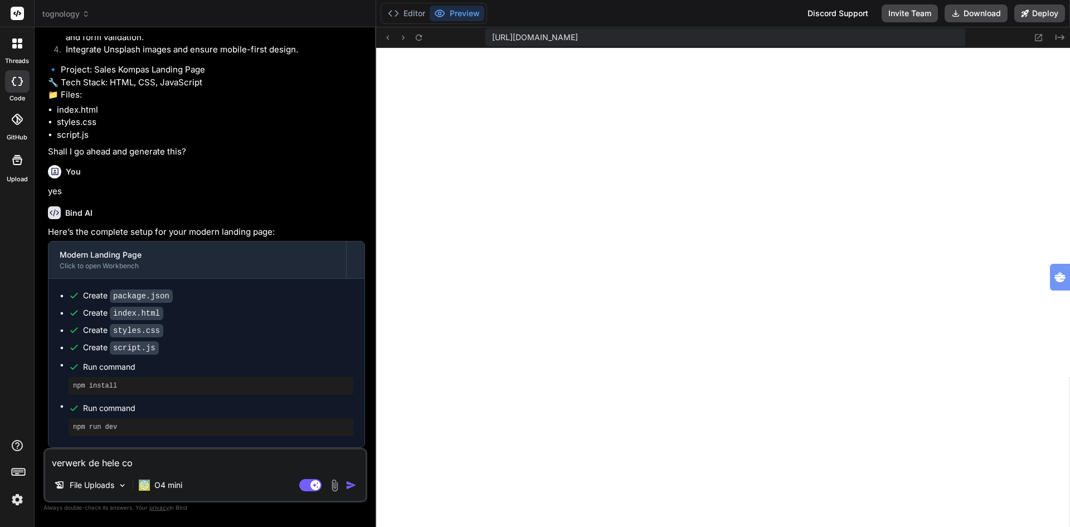
type textarea "x"
type textarea "verwerk de hele copy"
type textarea "x"
type textarea "verwerk de hele copy"
type textarea "x"
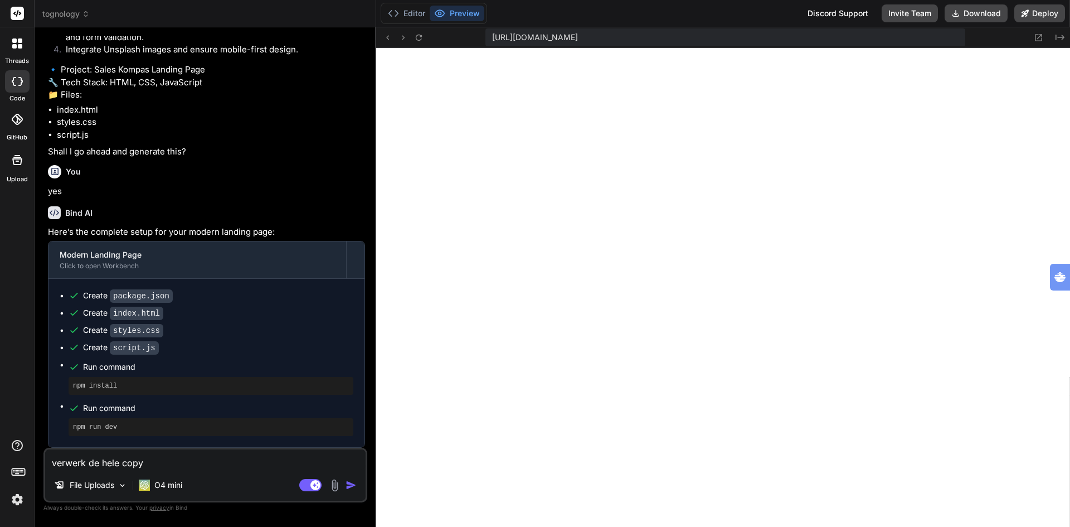
type textarea "verwerk de hele copy i"
type textarea "x"
type textarea "verwerk de hele copy in"
type textarea "x"
type textarea "verwerk de hele copy in"
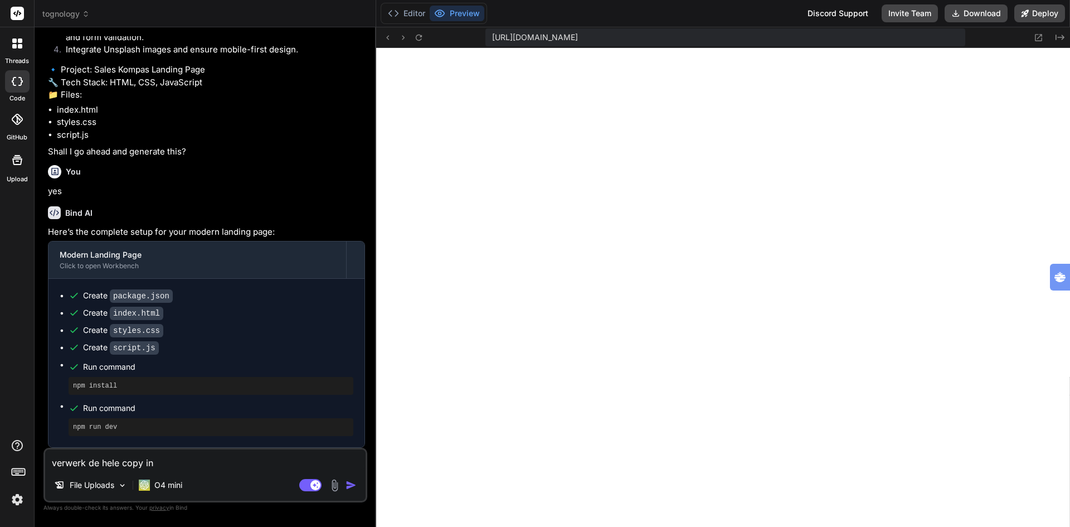
type textarea "x"
type textarea "verwerk de hele copy in d"
type textarea "x"
type textarea "verwerk de hele copy in de"
type textarea "x"
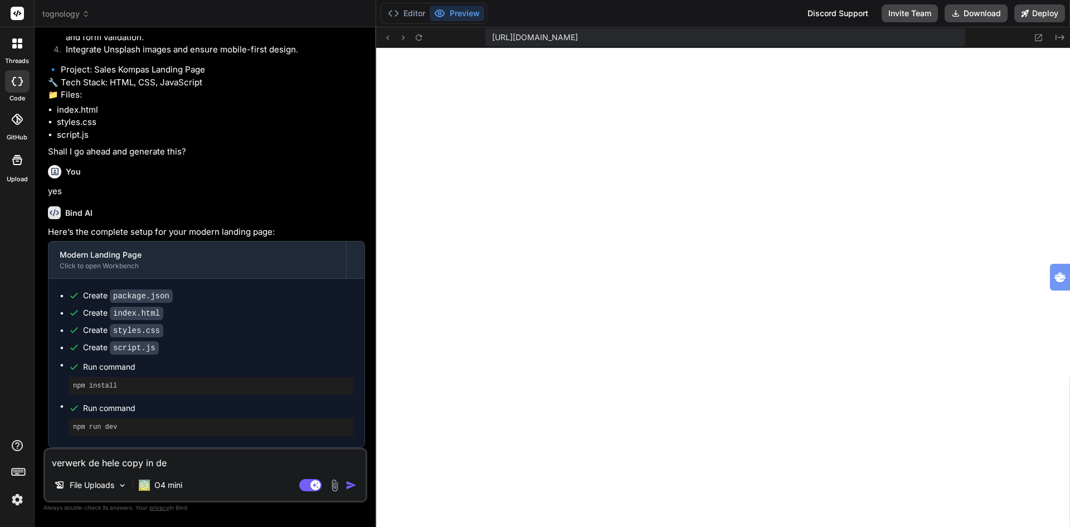
type textarea "verwerk de hele copy in dez"
type textarea "x"
type textarea "verwerk de hele copy in deze"
type textarea "x"
type textarea "verwerk de hele copy in deze"
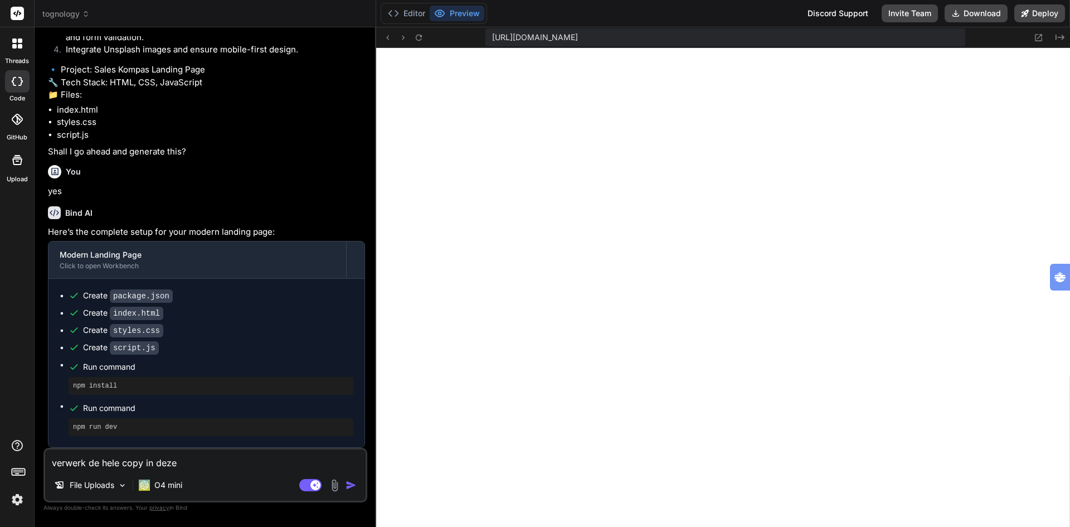
type textarea "x"
type textarea "verwerk de hele copy in deze s"
type textarea "x"
type textarea "verwerk de hele copy in deze si"
type textarea "x"
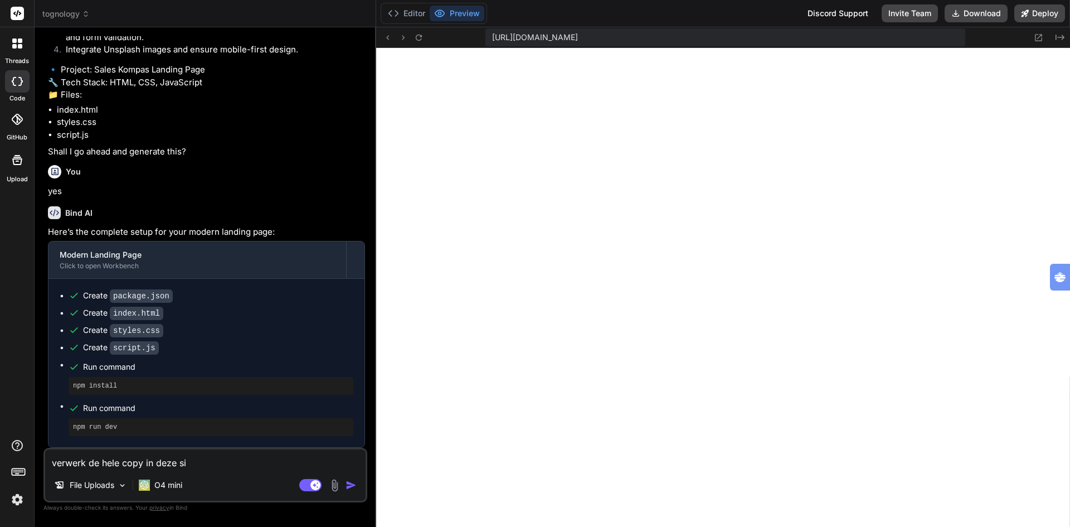
type textarea "verwerk de hele copy in deze sit"
type textarea "x"
type textarea "verwerk de hele copy in deze site"
type textarea "x"
type textarea "verwerk de hele copy in deze site"
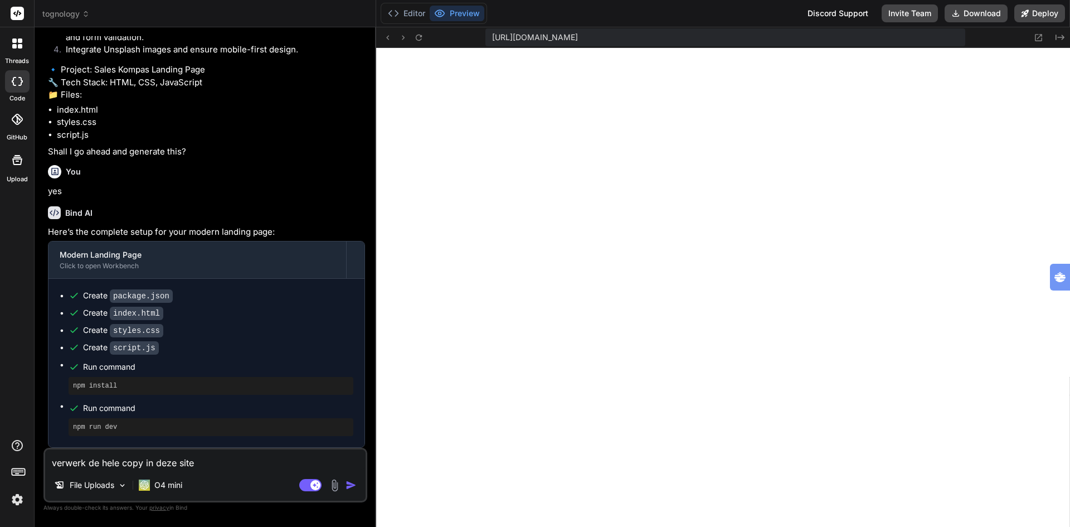
type textarea "x"
type textarea "verwerk de hele copy in deze site e"
type textarea "x"
type textarea "verwerk de hele copy in deze site en"
type textarea "x"
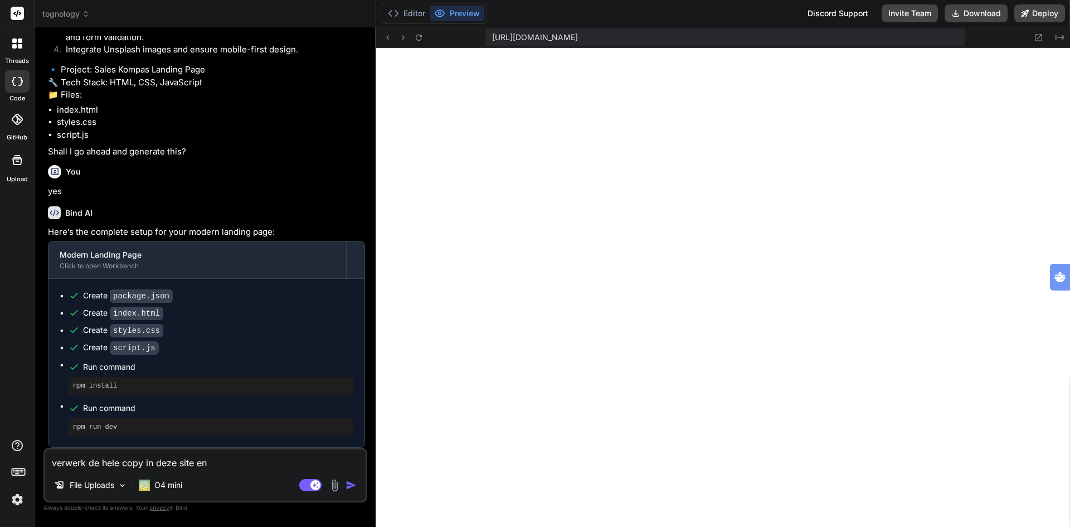
type textarea "verwerk de hele copy in deze site en"
type textarea "x"
type textarea "verwerk de hele copy in deze site en m"
type textarea "x"
type textarea "verwerk de hele copy in deze site en ma"
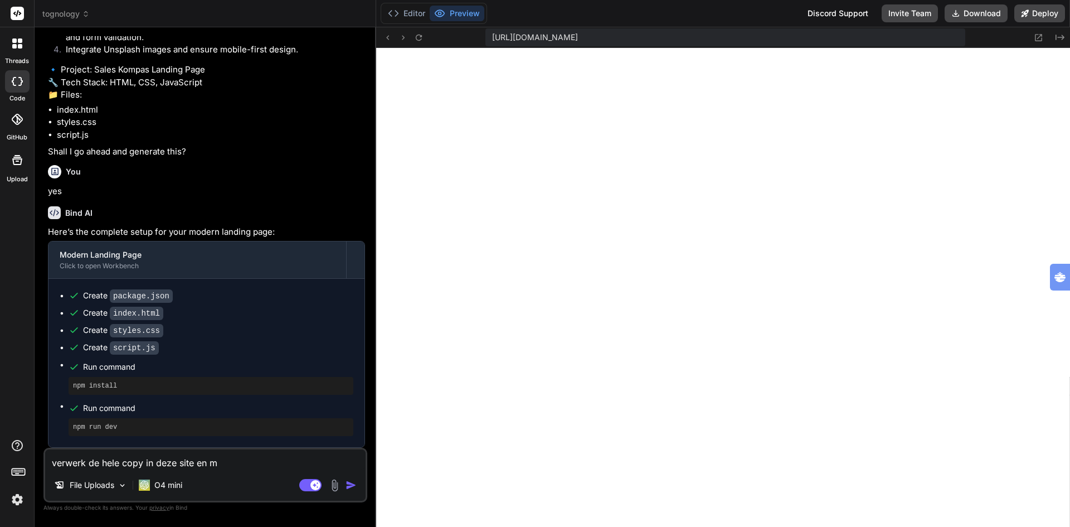
type textarea "x"
type textarea "verwerk de hele copy in deze site en maa"
type textarea "x"
type textarea "verwerk de hele copy in deze site en maak"
type textarea "x"
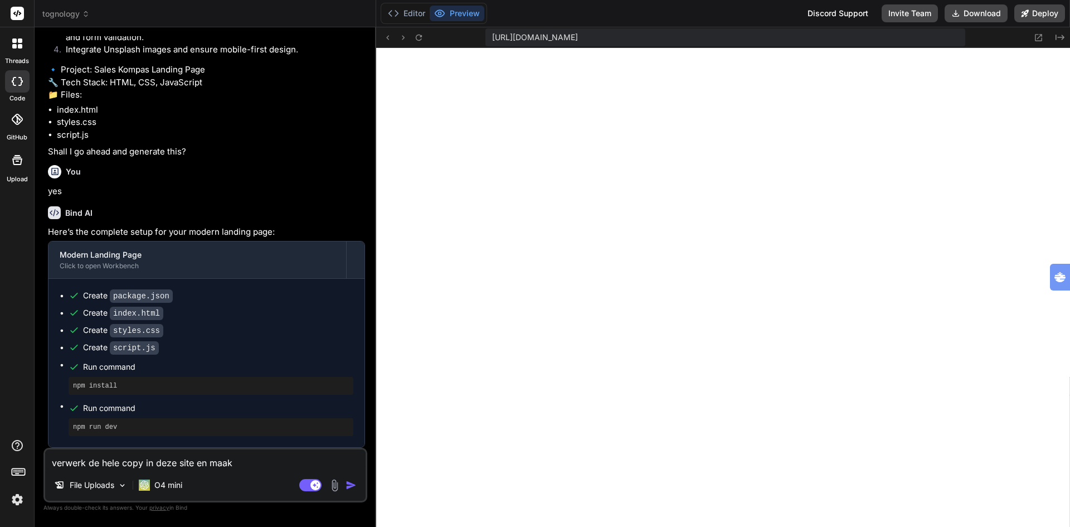
type textarea "verwerk de hele copy in deze site en maak"
type textarea "x"
type textarea "verwerk de hele copy in deze site en maak s"
type textarea "x"
type textarea "verwerk de hele copy in deze site en maak se"
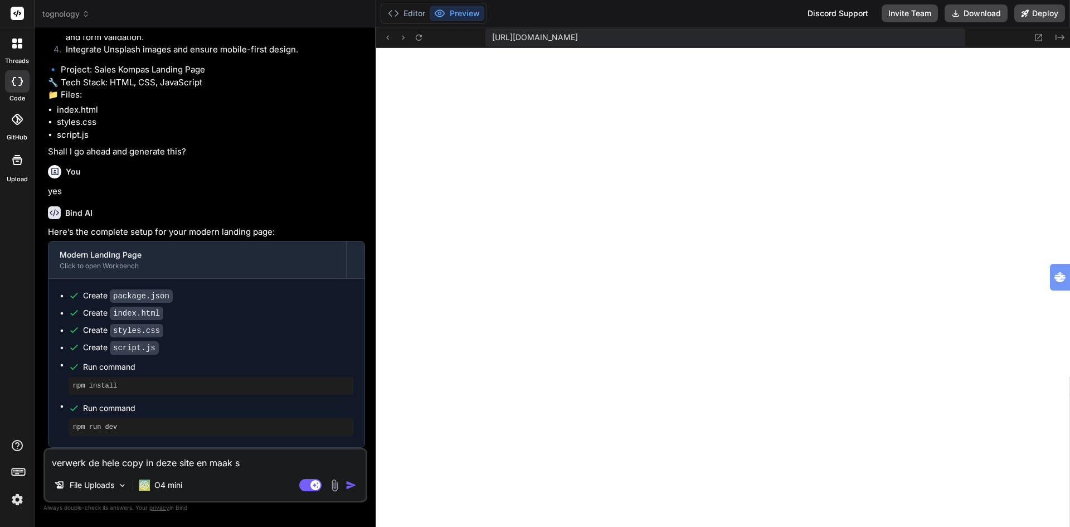
type textarea "x"
type textarea "verwerk de hele copy in deze site en maak sec"
type textarea "x"
type textarea "verwerk de hele copy in deze site en maak sect"
type textarea "x"
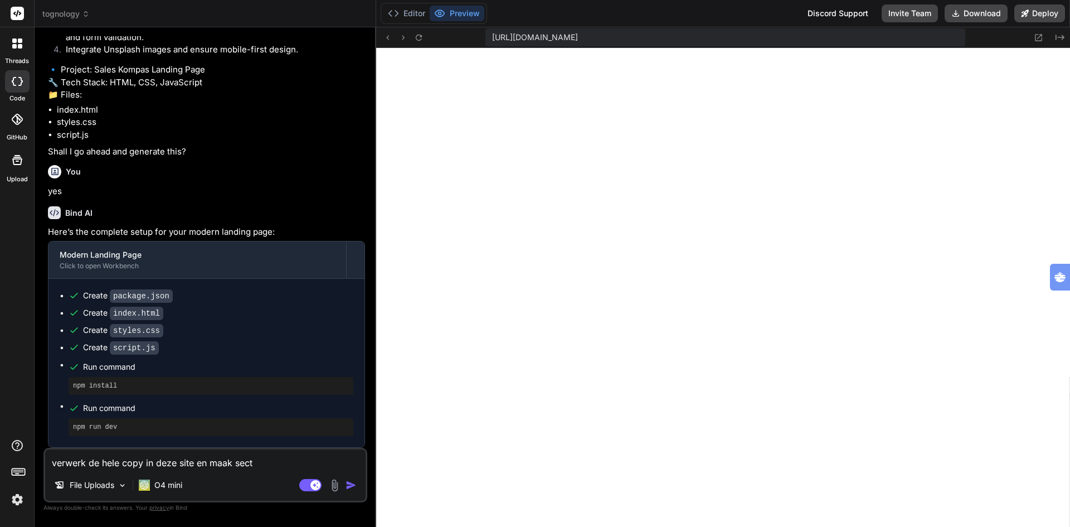
type textarea "verwerk de hele copy in deze site en maak secti"
type textarea "x"
type textarea "verwerk de hele copy in deze site en maak sectie"
type textarea "x"
type textarea "verwerk de hele copy in deze site en maak sectie"
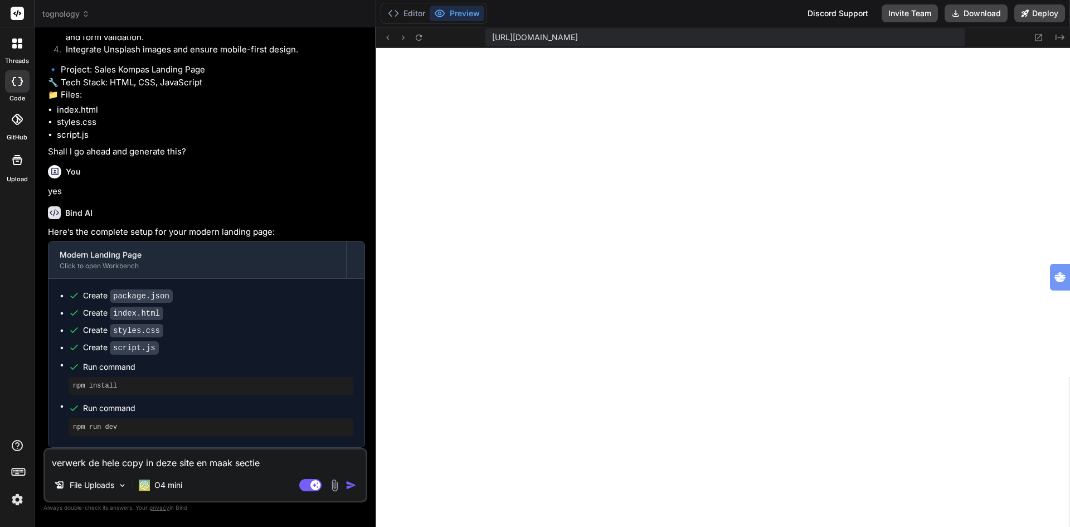
type textarea "x"
type textarea "verwerk de hele copy in deze site en maak sectie"
type textarea "x"
type textarea "verwerk de hele copy in deze site en maak secties"
type textarea "x"
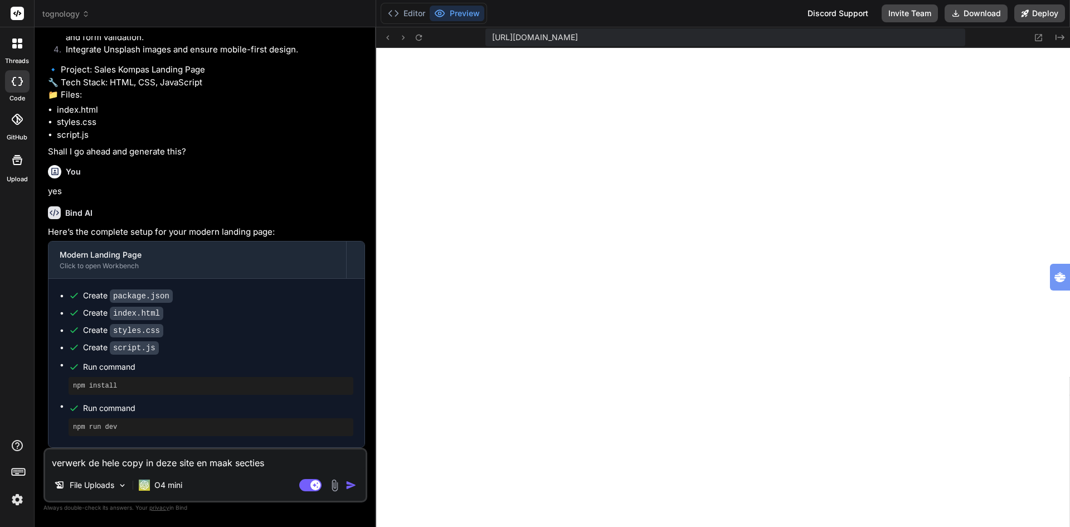
type textarea "verwerk de hele copy in deze site en maak secties"
type textarea "x"
type textarea "verwerk de hele copy in deze site en maak secties p"
type textarea "x"
type textarea "verwerk de hele copy in deze site en maak secties pe"
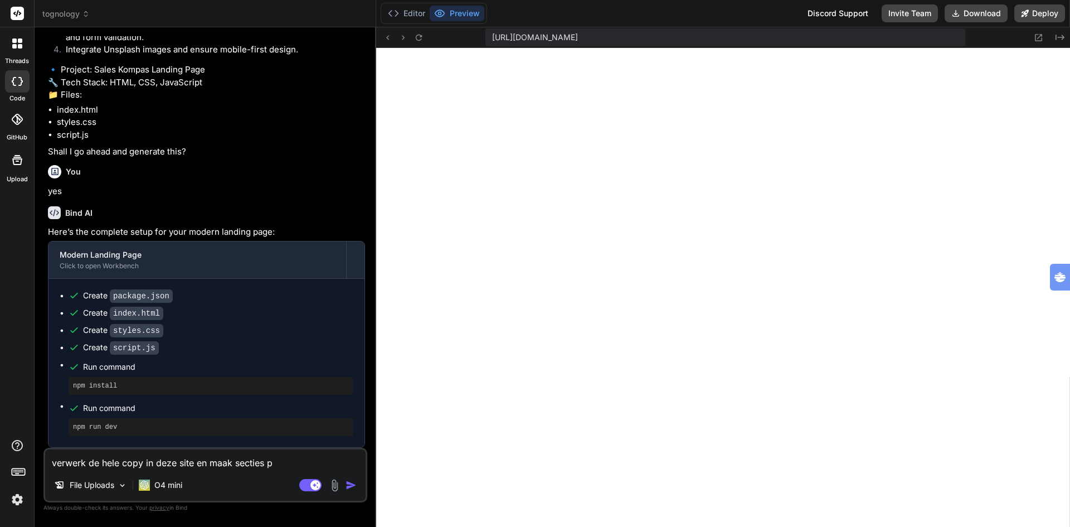
type textarea "x"
type textarea "verwerk de hele copy in deze site en maak secties per"
type textarea "x"
type textarea "verwerk de hele copy in deze site en maak secties per"
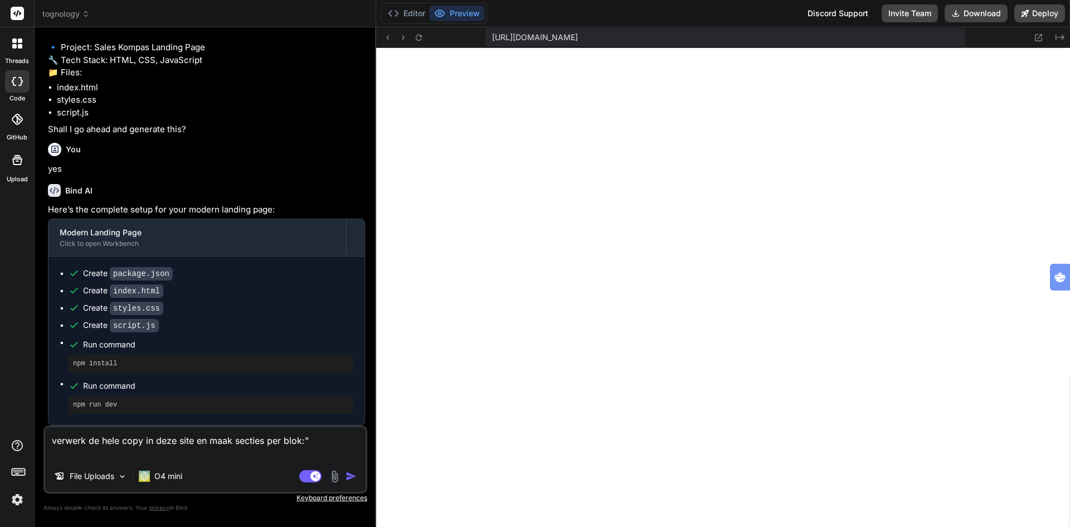
paste textarea "🧭 Lo ipsu dol sit ametco adipisc eli Sed: D-e-t-i-u Labo etd Magn Aliquae Admi …"
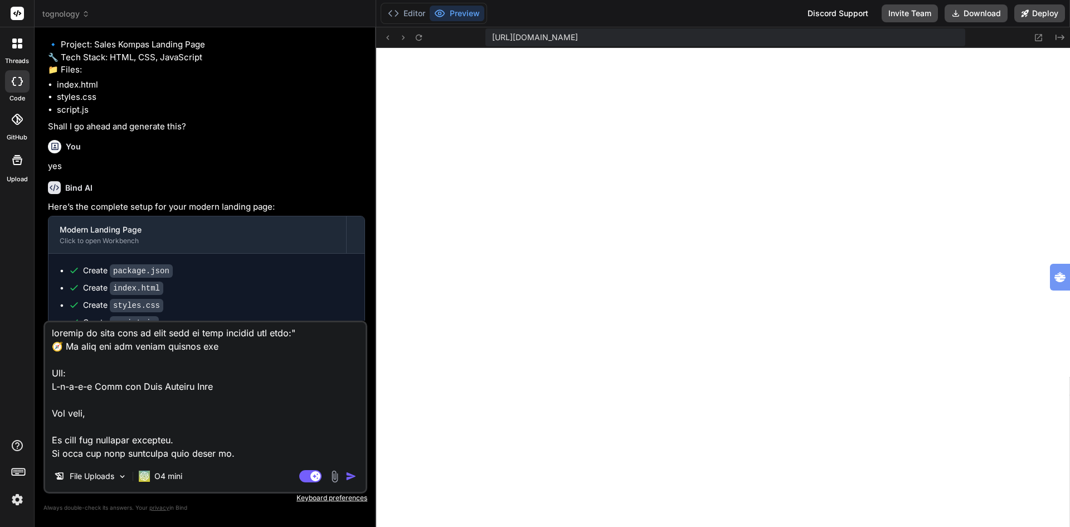
scroll to position [0, 0]
click at [319, 335] on textarea at bounding box center [205, 391] width 321 height 138
click at [307, 337] on textarea at bounding box center [205, 391] width 321 height 138
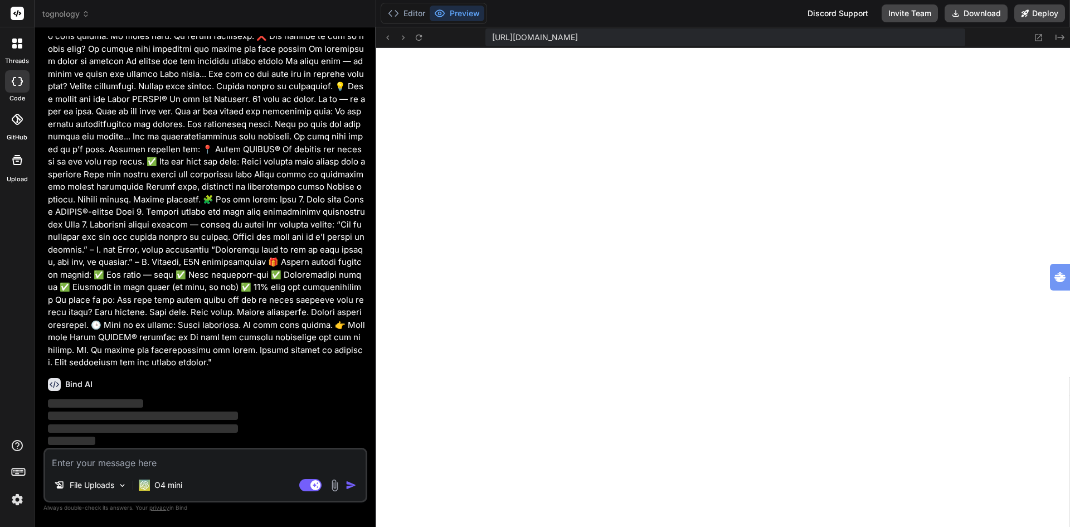
scroll to position [1179, 0]
click at [170, 486] on p "O4 mini" at bounding box center [168, 484] width 28 height 11
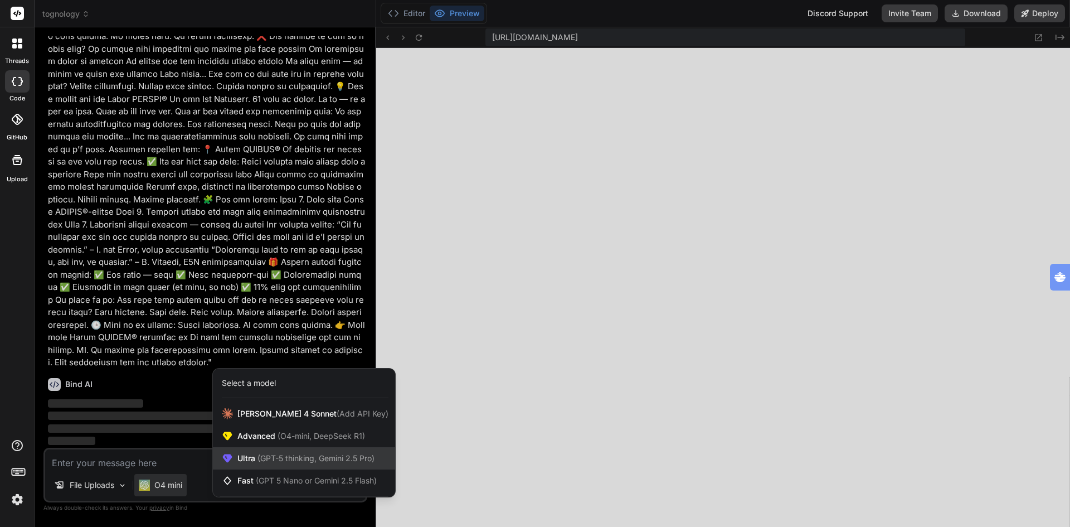
click at [268, 459] on span "(GPT-5 thinking, Gemini 2.5 Pro)" at bounding box center [314, 457] width 119 height 9
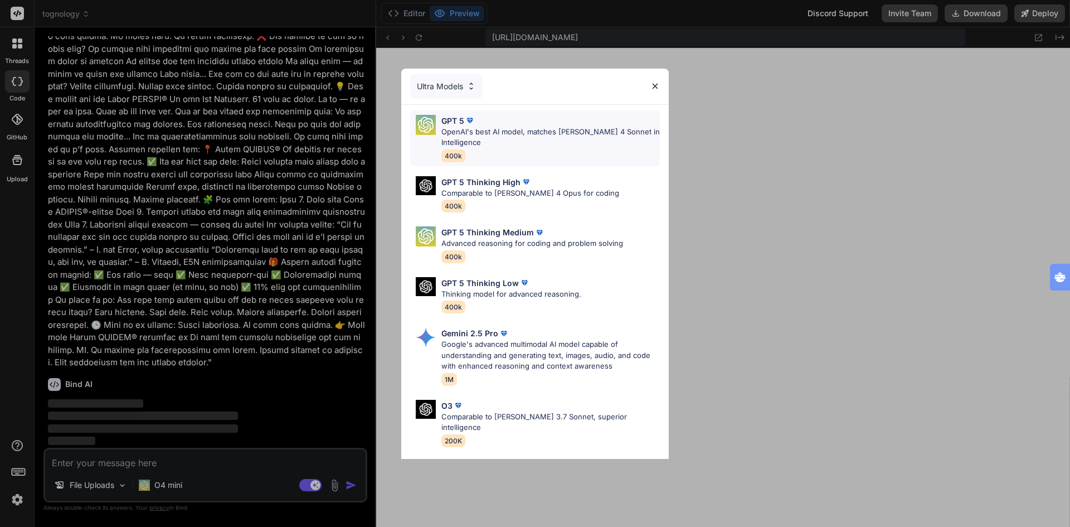
click at [495, 129] on p "OpenAI's best AI model, matches [PERSON_NAME] 4 Sonnet in Intelligence" at bounding box center [550, 138] width 219 height 22
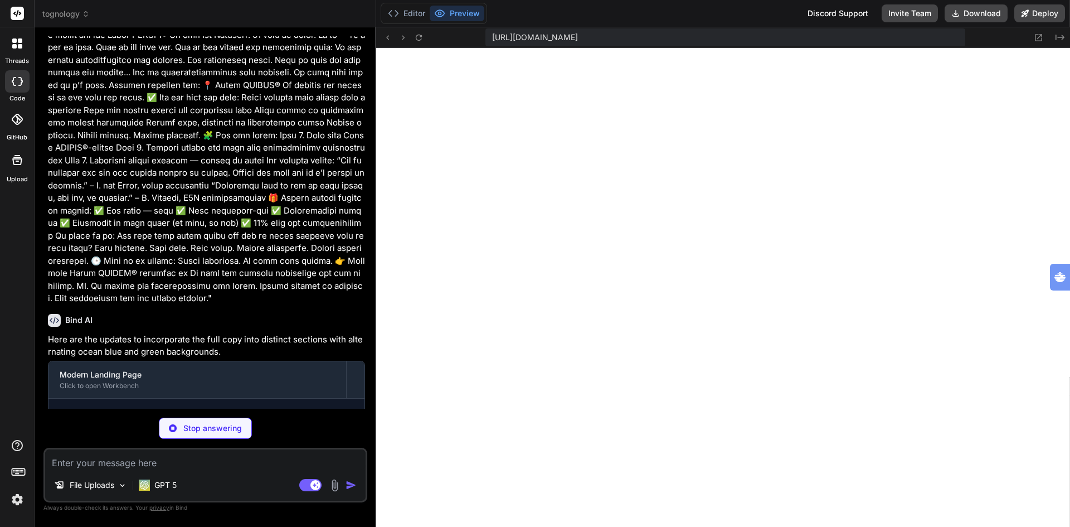
scroll to position [1268, 0]
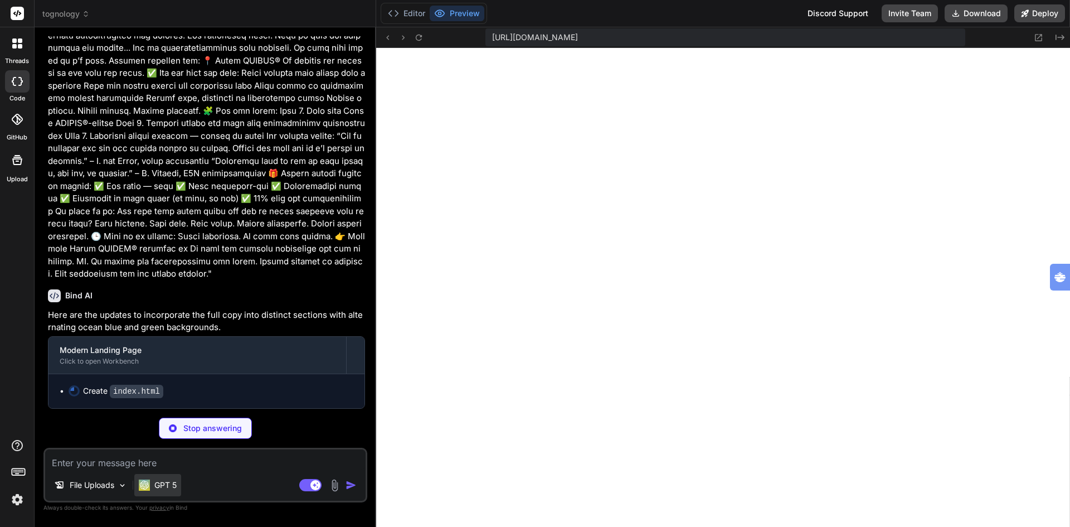
click at [157, 483] on p "GPT 5" at bounding box center [165, 484] width 22 height 11
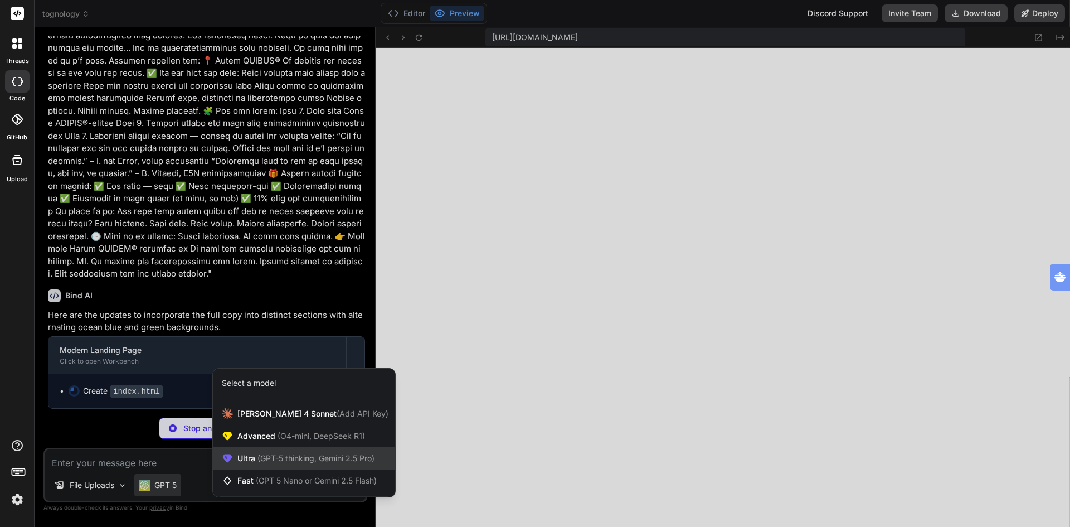
click at [260, 459] on span "(GPT-5 thinking, Gemini 2.5 Pro)" at bounding box center [314, 457] width 119 height 9
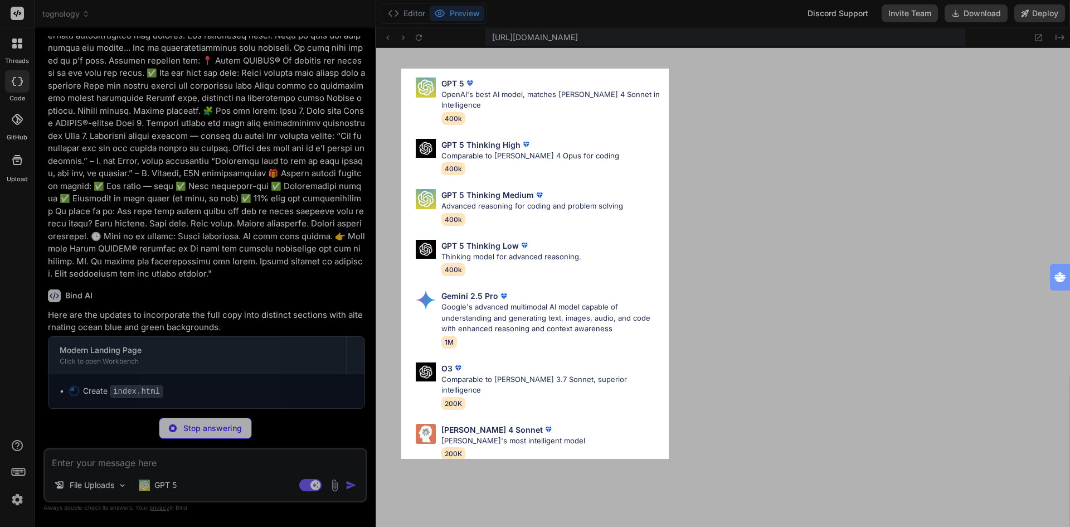
scroll to position [0, 0]
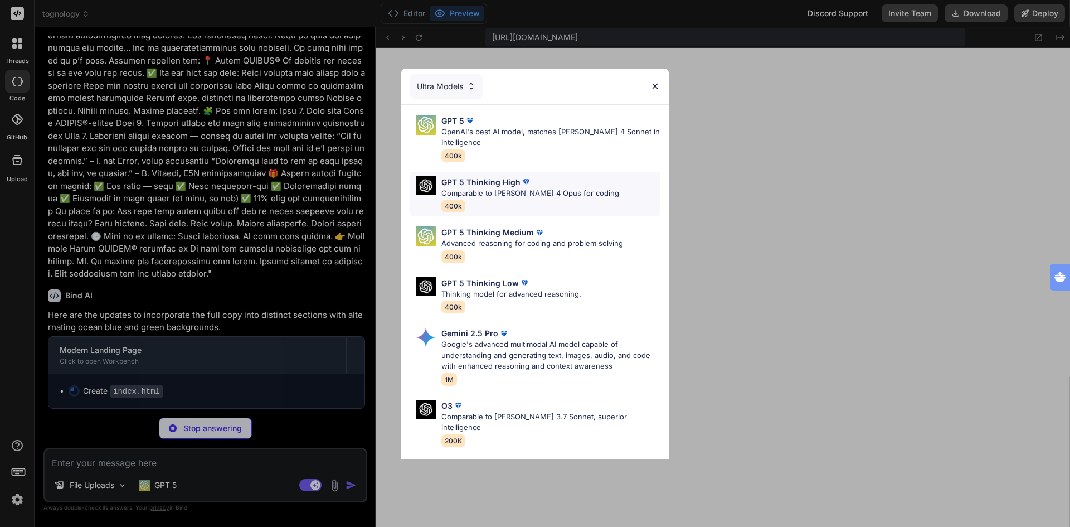
click at [492, 184] on p "GPT 5 Thinking High" at bounding box center [480, 182] width 79 height 12
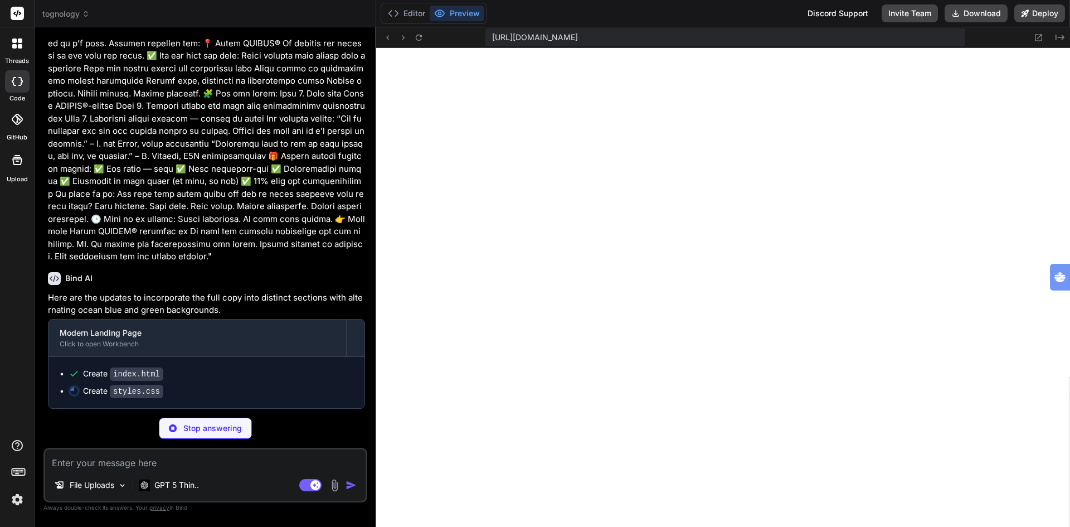
scroll to position [1285, 0]
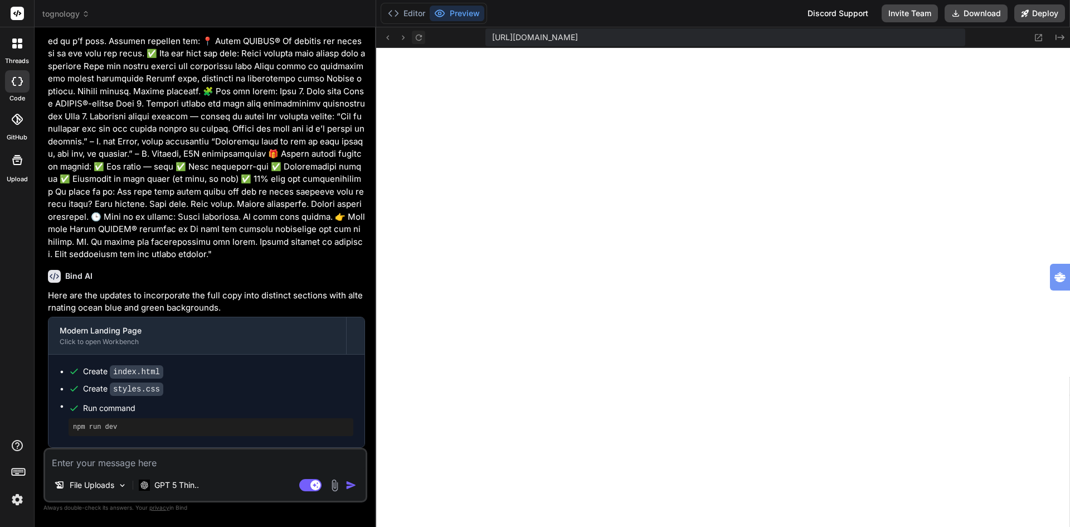
click at [419, 38] on icon at bounding box center [418, 37] width 9 height 9
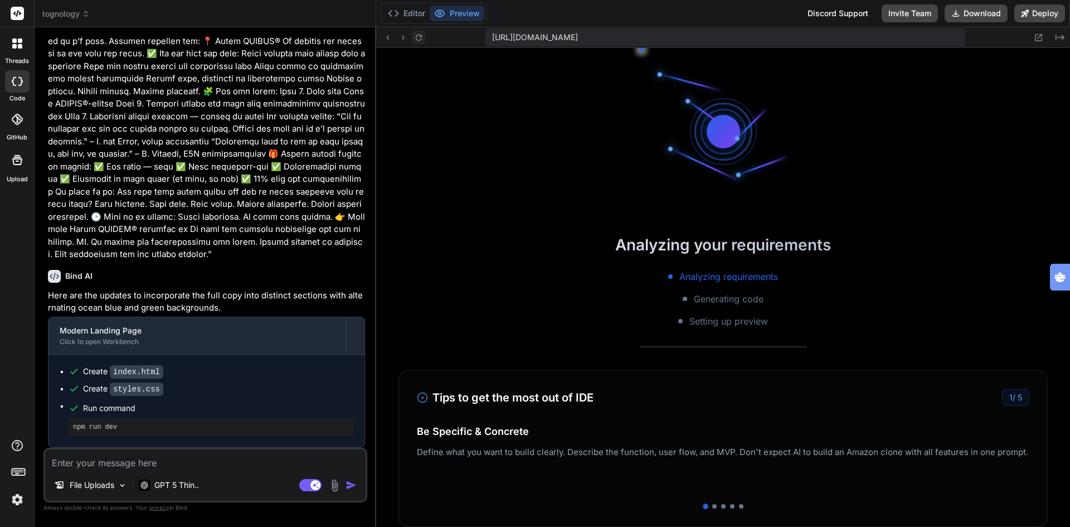
scroll to position [1229, 0]
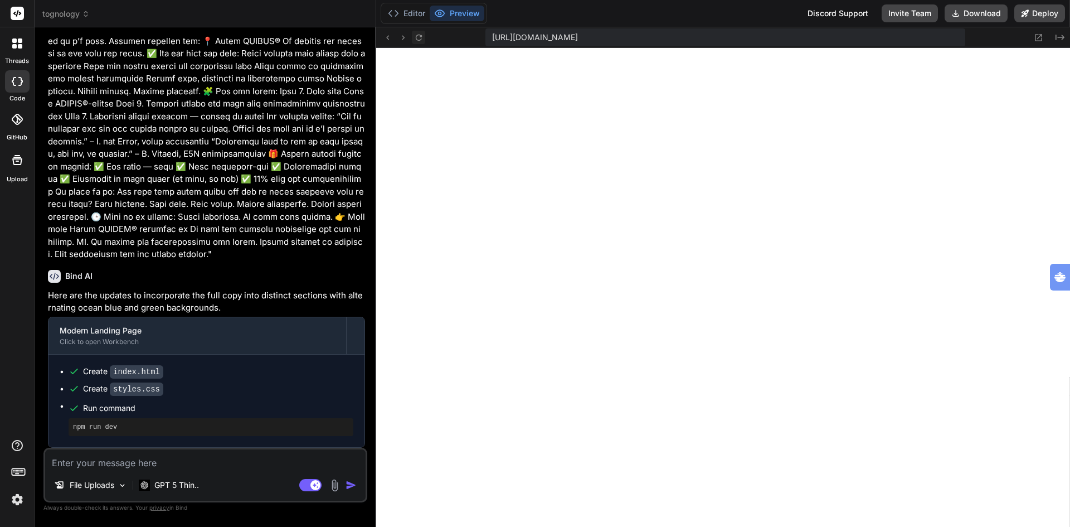
click at [419, 38] on icon at bounding box center [418, 37] width 9 height 9
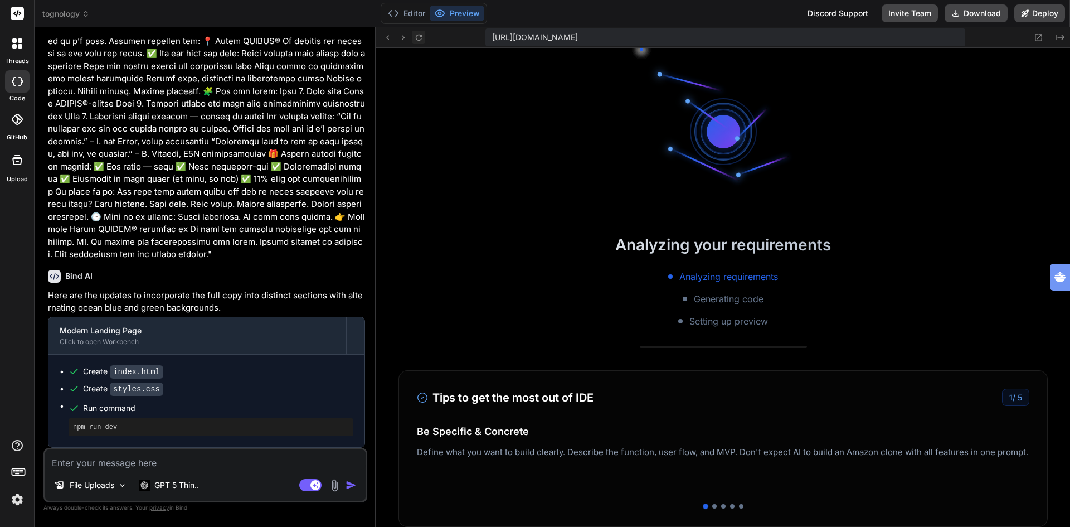
scroll to position [1313, 0]
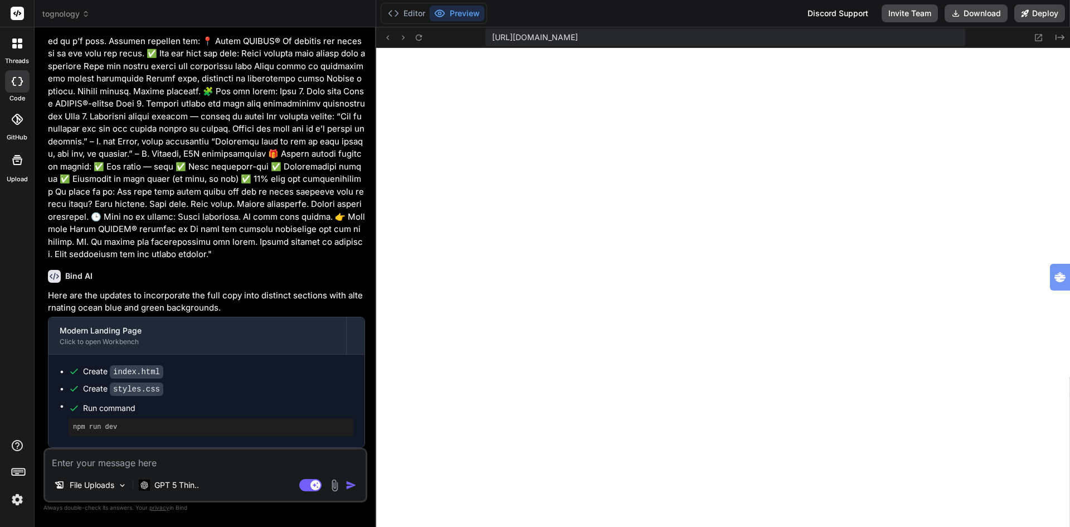
click at [198, 461] on textarea at bounding box center [205, 459] width 321 height 20
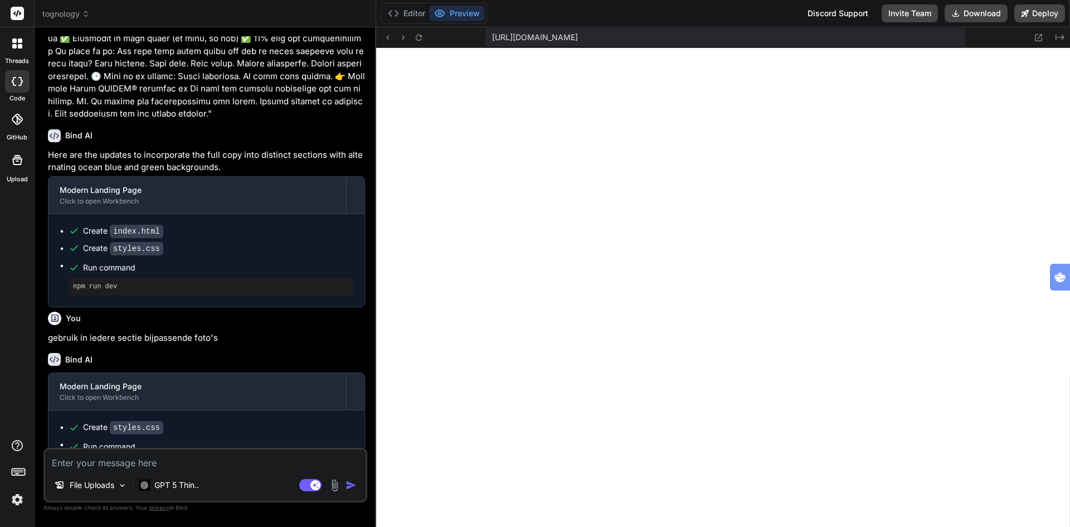
scroll to position [1467, 0]
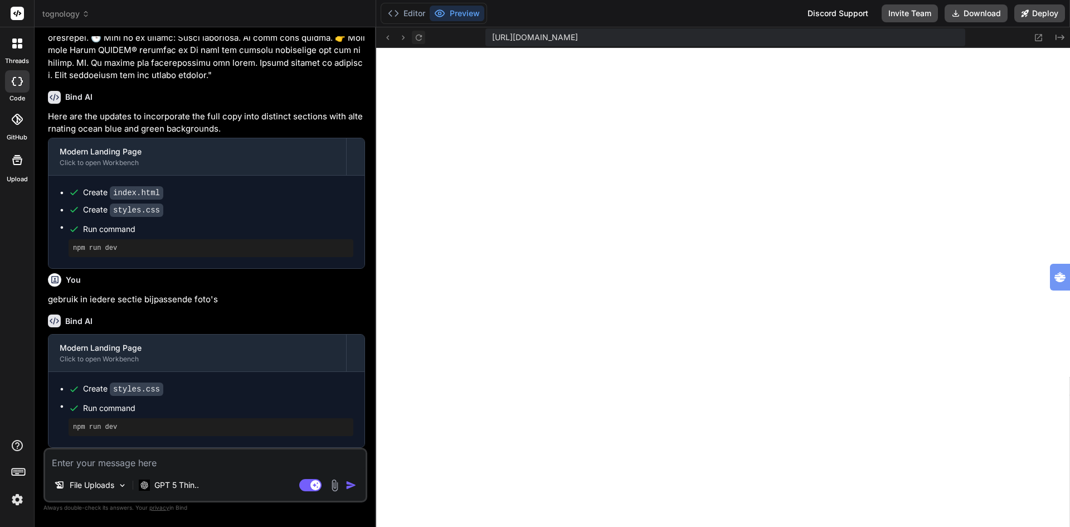
click at [421, 36] on icon at bounding box center [418, 37] width 6 height 6
